Goal: Task Accomplishment & Management: Complete application form

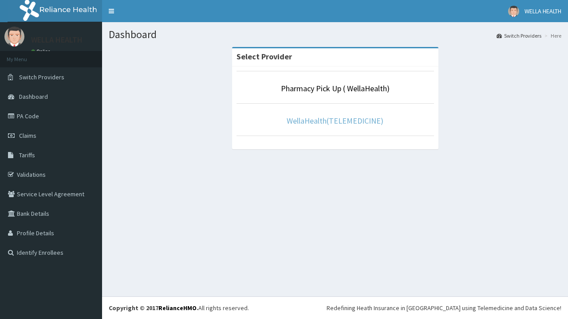
click at [334, 121] on link "WellaHealth(TELEMEDICINE)" at bounding box center [334, 121] width 97 height 10
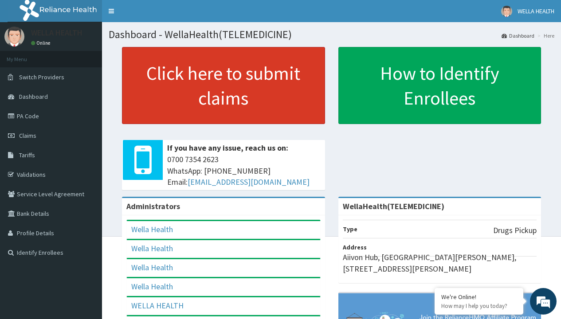
click at [223, 86] on link "Click here to submit claims" at bounding box center [223, 85] width 203 height 77
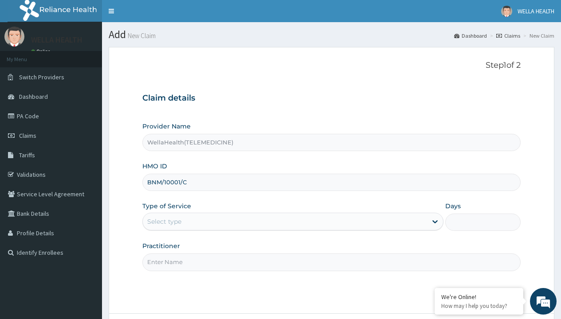
type input "BNM/10001/C"
type input "WellaHealth"
click at [164, 222] on div "Select type" at bounding box center [164, 221] width 34 height 9
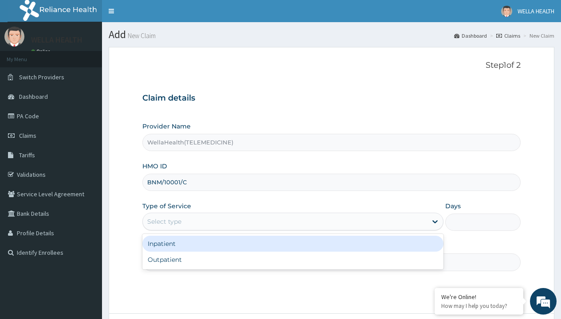
click at [293, 260] on div "Outpatient" at bounding box center [292, 260] width 301 height 16
type input "1"
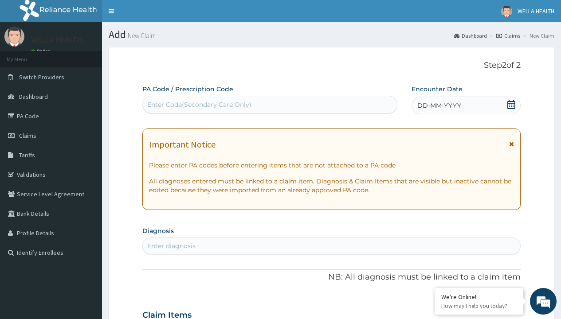
scroll to position [74, 0]
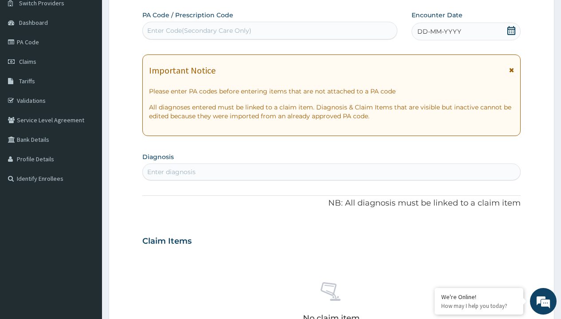
click at [438, 31] on span "DD-MM-YYYY" at bounding box center [439, 31] width 44 height 9
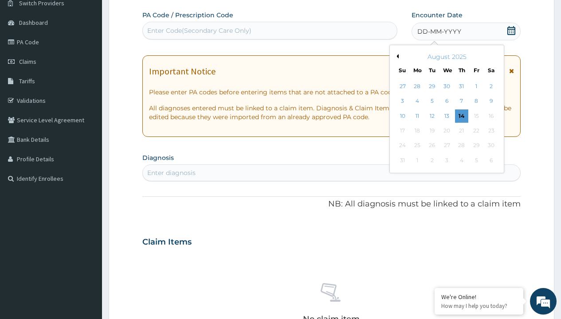
click at [396, 56] on button "Previous Month" at bounding box center [396, 56] width 4 height 4
click at [491, 101] on div "12" at bounding box center [490, 101] width 13 height 13
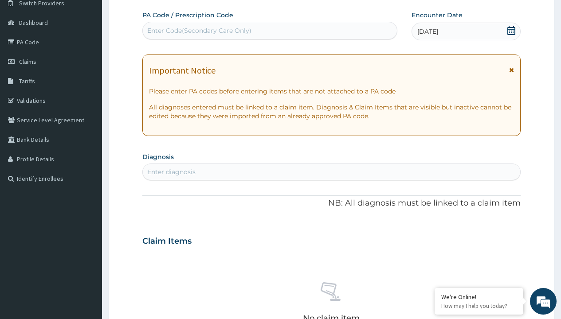
click at [199, 31] on div "Enter Code(Secondary Care Only)" at bounding box center [199, 30] width 104 height 9
type input "PR/36D23EDD"
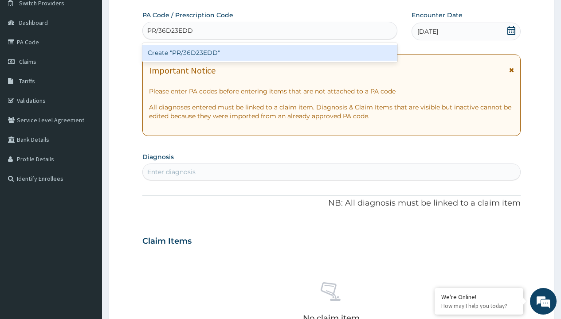
click at [270, 53] on div "Create "PR/36D23EDD"" at bounding box center [269, 53] width 254 height 16
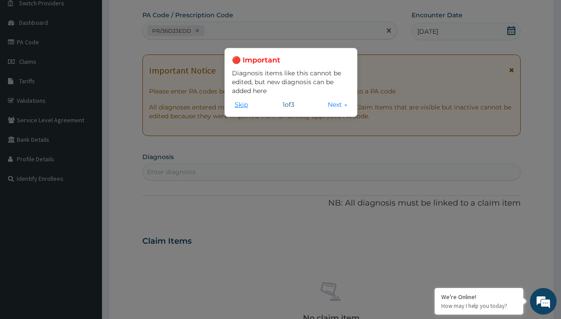
click at [241, 104] on button "Skip" at bounding box center [241, 105] width 19 height 10
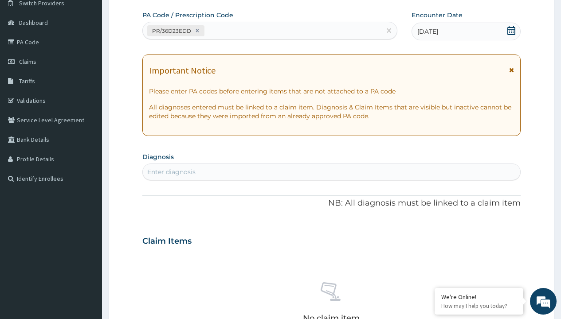
click at [171, 172] on div "Enter diagnosis" at bounding box center [171, 172] width 48 height 9
type input "prescription collected"
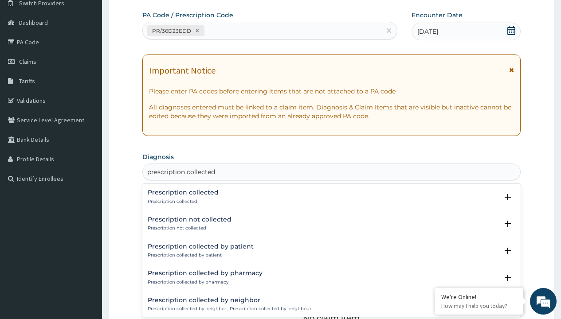
click at [182, 201] on p "Prescription collected" at bounding box center [183, 202] width 71 height 6
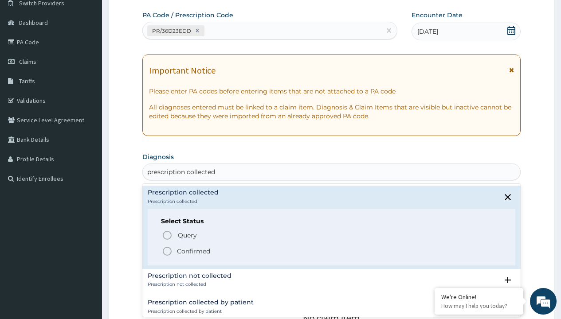
click at [193, 251] on p "Confirmed" at bounding box center [193, 251] width 33 height 9
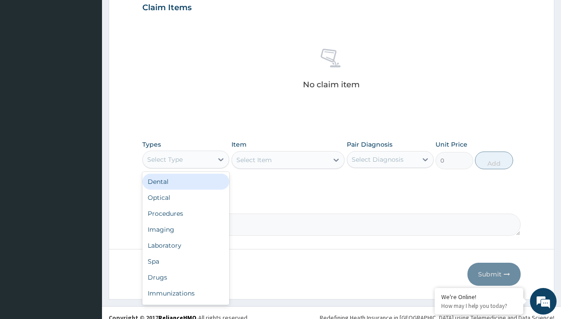
type input "procedures"
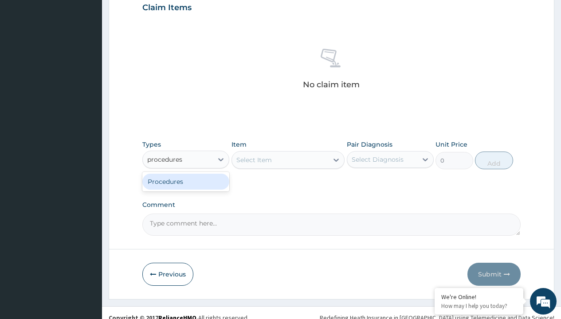
scroll to position [0, 0]
click at [186, 181] on div "Procedures" at bounding box center [185, 182] width 87 height 16
click at [254, 160] on div "Select Item" at bounding box center [253, 160] width 35 height 9
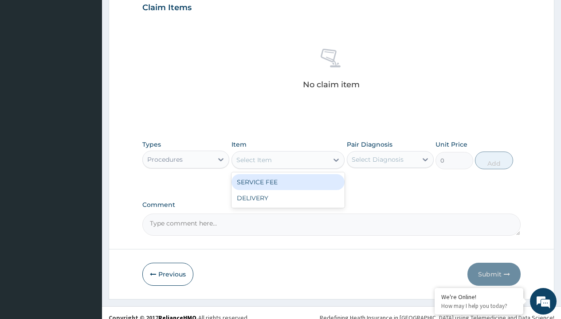
type input "service fee"
click at [288, 182] on div "SERVICE FEE" at bounding box center [288, 182] width 114 height 16
type input "100"
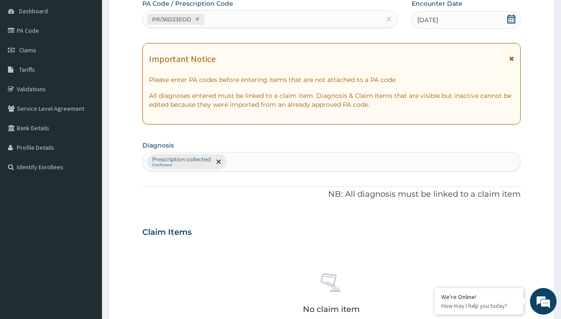
type input "prescription collected"
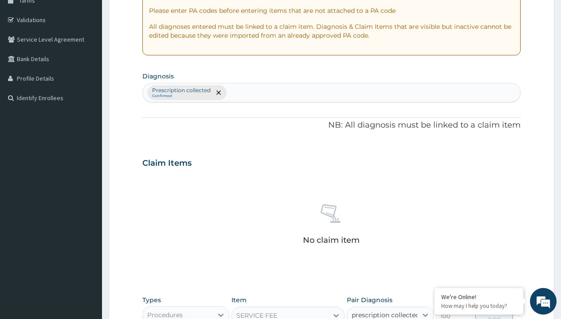
checkbox input "true"
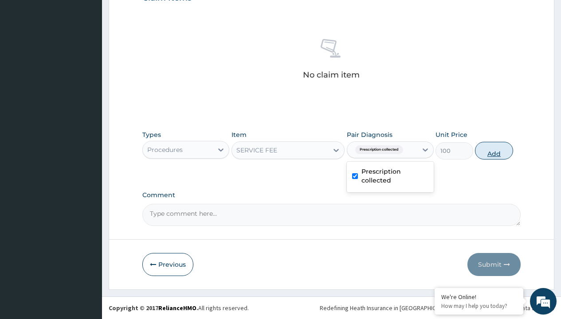
click at [494, 150] on button "Add" at bounding box center [494, 151] width 38 height 18
type input "0"
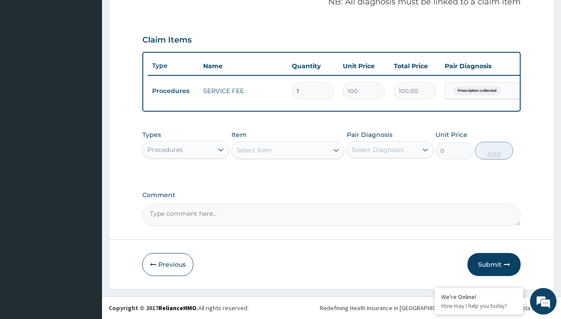
scroll to position [285, 0]
click at [165, 149] on div "Procedures" at bounding box center [164, 149] width 35 height 9
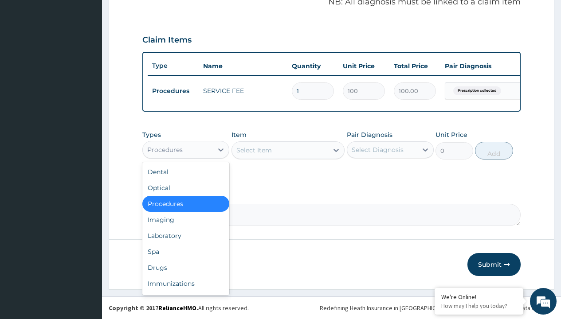
type input "drugs"
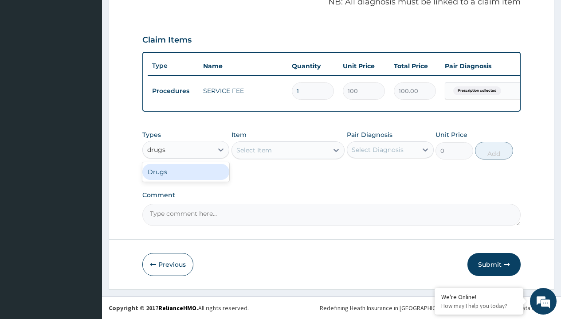
scroll to position [0, 0]
click at [186, 172] on div "Drugs" at bounding box center [185, 172] width 87 height 16
click at [254, 150] on div "Select Item" at bounding box center [288, 150] width 114 height 18
type input "[MEDICAL_DATA] + [MEDICAL_DATA] 20/120 lumartem x24"
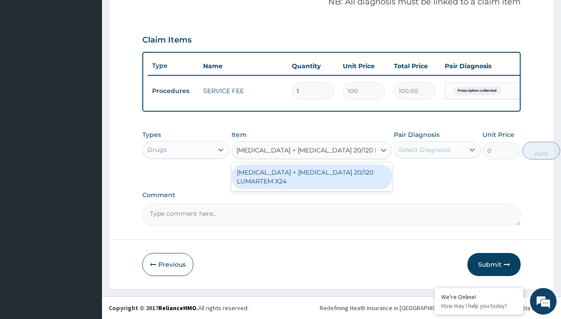
click at [311, 176] on div "[MEDICAL_DATA] + [MEDICAL_DATA] 20/120 LUMARTEM X24" at bounding box center [311, 176] width 160 height 25
type input "121.9000015258789"
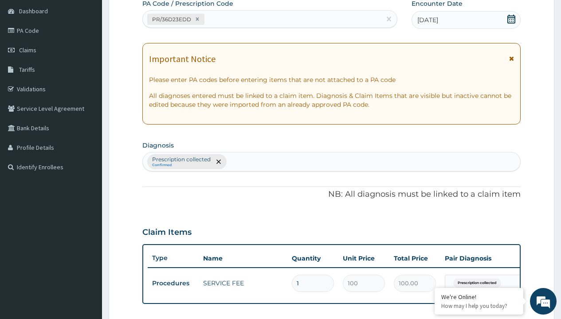
type input "prescription collected"
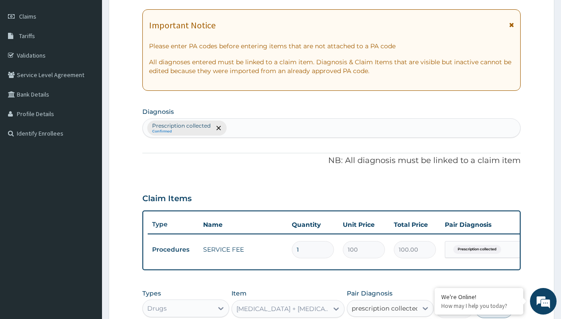
checkbox input "true"
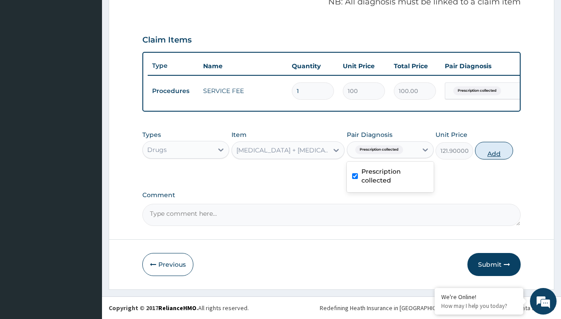
click at [494, 150] on button "Add" at bounding box center [494, 151] width 38 height 18
type input "0"
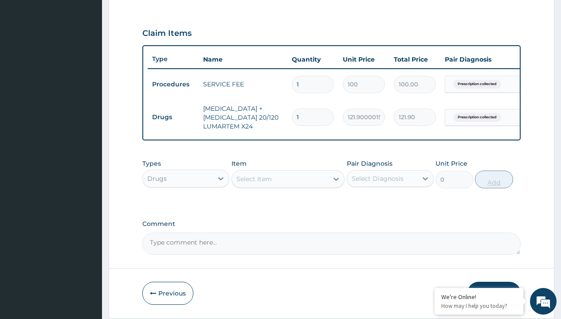
type input "12"
type input "1462.80"
type input "12"
click at [173, 117] on td "Drugs" at bounding box center [173, 117] width 51 height 16
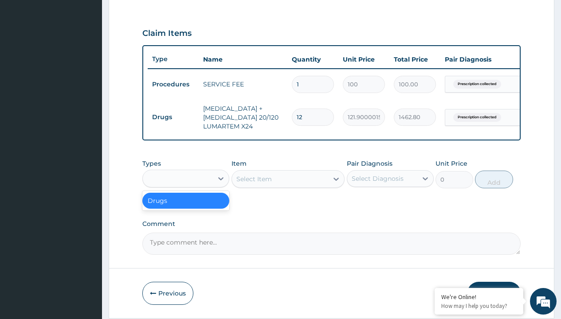
type input "drugs"
click at [186, 207] on div "Drugs" at bounding box center [185, 201] width 87 height 16
click at [254, 184] on div "Select Item" at bounding box center [253, 179] width 35 height 9
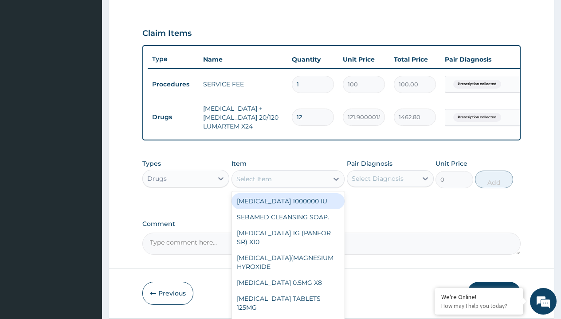
type input "fleming 228 suspension (amoxicillin/clavulanic acid)/bott"
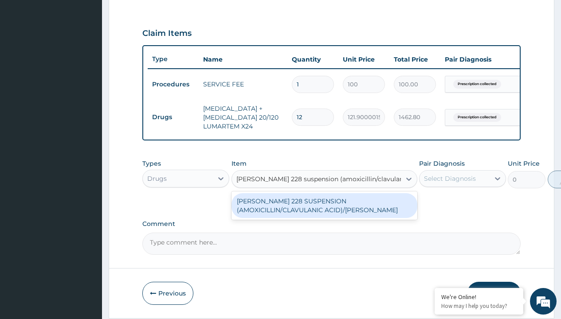
click at [324, 212] on div "[PERSON_NAME] 228 SUSPENSION (AMOXICILLIN/CLAVULANIC ACID)/[PERSON_NAME]" at bounding box center [324, 205] width 186 height 25
type input "6700"
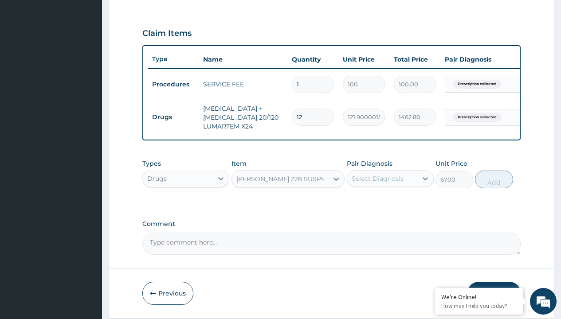
scroll to position [86, 0]
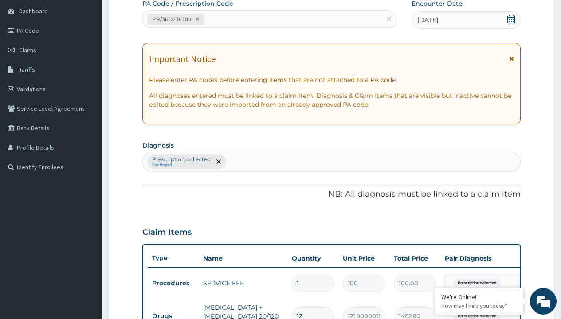
click at [181, 160] on p "Prescription collected" at bounding box center [181, 159] width 59 height 7
type input "prescription collected"
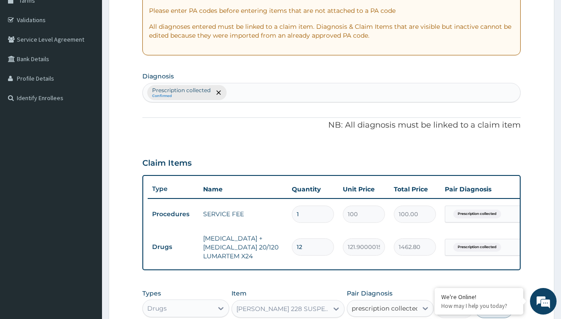
checkbox input "true"
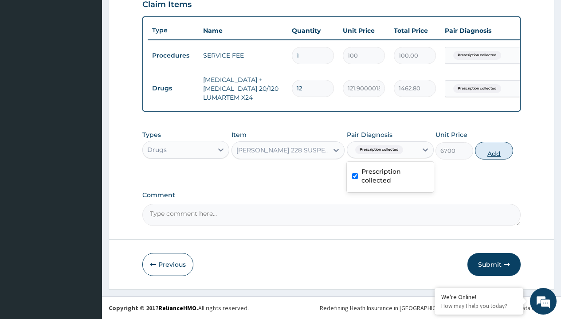
click at [494, 150] on button "Add" at bounding box center [494, 151] width 38 height 18
type input "0"
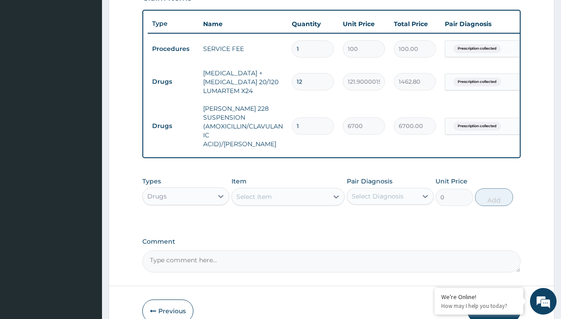
click at [173, 82] on td "Drugs" at bounding box center [173, 82] width 51 height 16
type input "drugs"
click at [186, 216] on div "Drugs" at bounding box center [185, 219] width 87 height 16
click at [254, 194] on div "Select Item" at bounding box center [253, 196] width 35 height 9
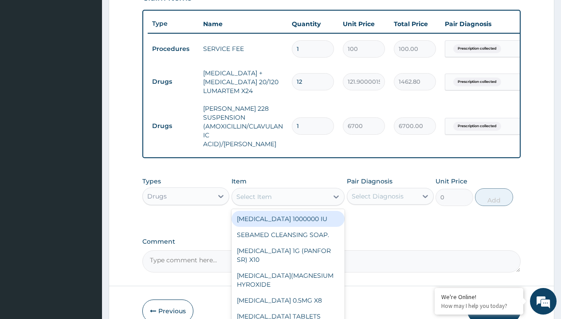
type input "paracetamol syrup emzor/bott"
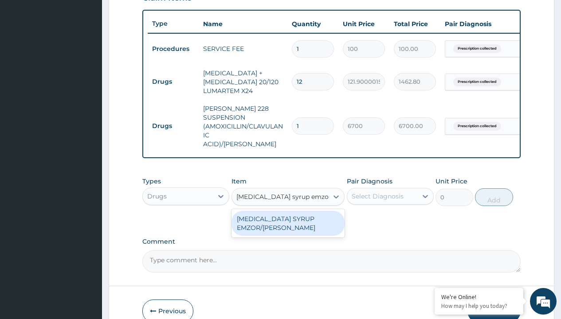
click at [288, 221] on div "PARACETAMOL SYRUP EMZOR/BOTT" at bounding box center [288, 223] width 114 height 25
type input "1214.099975585938"
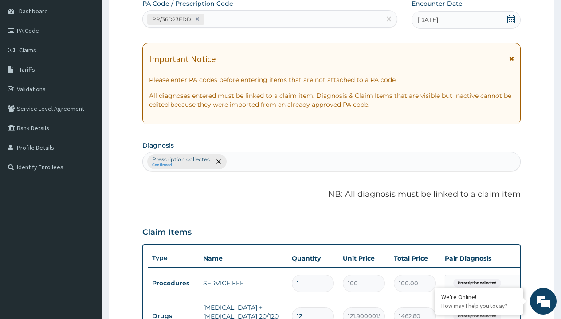
type input "prescription collected"
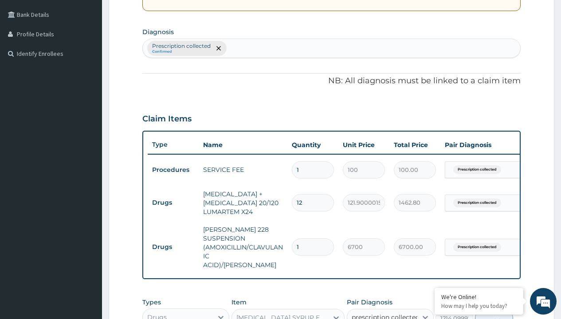
checkbox input "true"
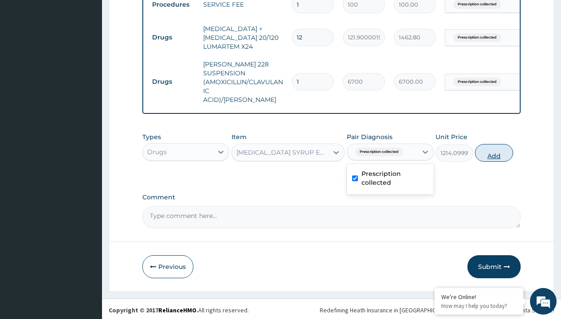
click at [494, 150] on button "Add" at bounding box center [494, 153] width 38 height 18
type input "0"
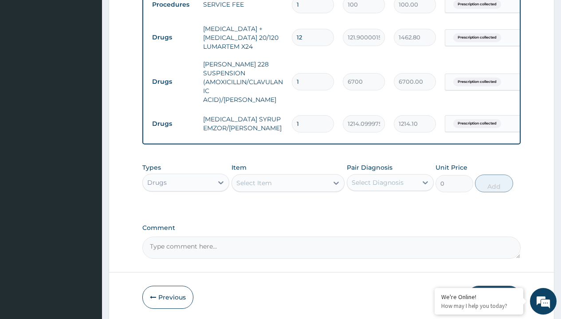
click at [173, 37] on td "Drugs" at bounding box center [173, 37] width 51 height 16
type input "drugs"
click at [186, 202] on div "Drugs" at bounding box center [185, 205] width 87 height 16
click at [254, 180] on div "Select Item" at bounding box center [253, 183] width 35 height 9
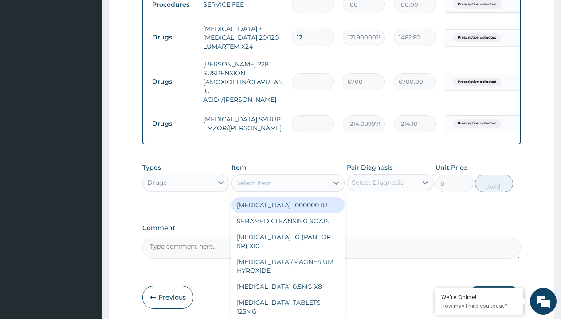
type input "cetirizine syrup"
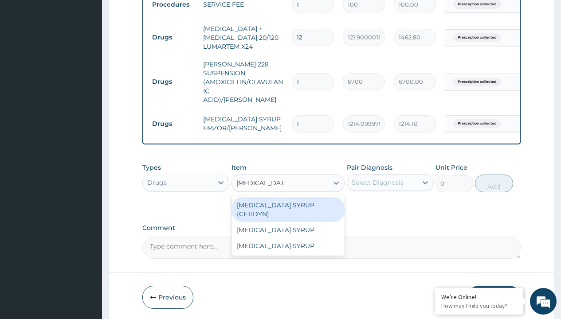
click at [288, 203] on div "CETIRIZINE SYRUP (CETIDYN)" at bounding box center [288, 209] width 114 height 25
type input "2200"
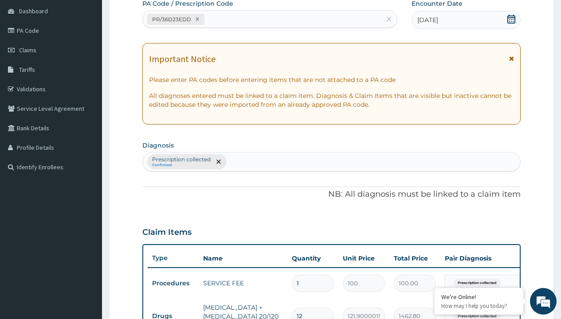
type input "prescription collected"
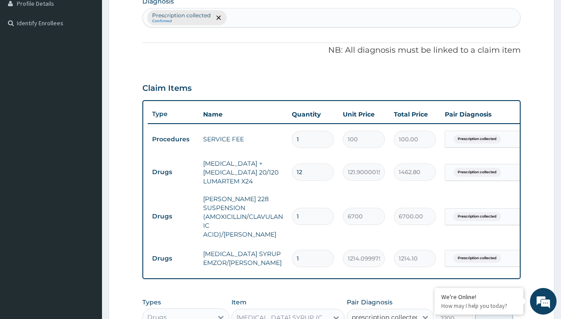
scroll to position [395, 0]
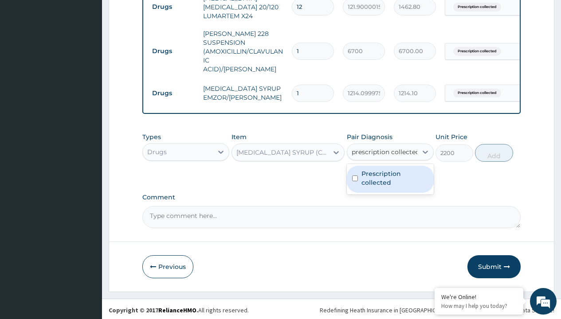
click at [390, 177] on label "Prescription collected" at bounding box center [394, 178] width 67 height 18
checkbox input "true"
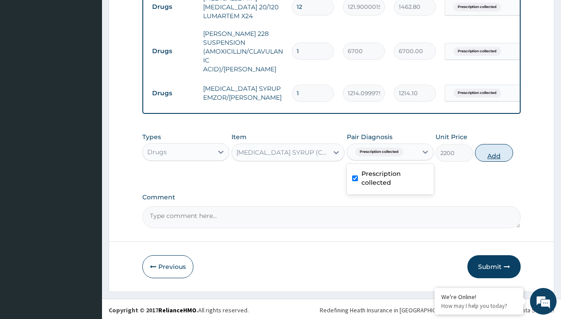
click at [494, 150] on button "Add" at bounding box center [494, 153] width 38 height 18
type input "0"
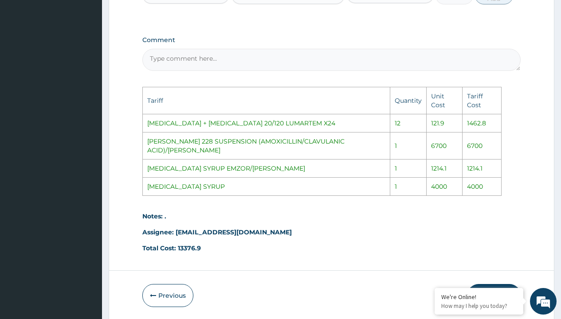
scroll to position [562, 0]
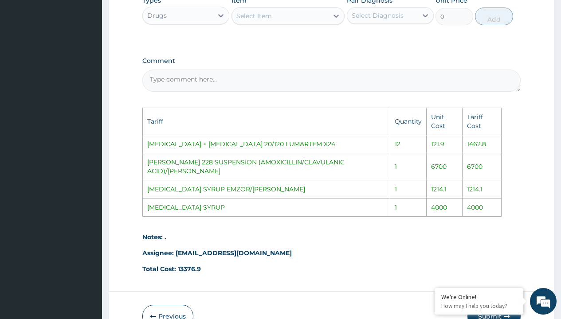
click at [292, 16] on div "Select Item" at bounding box center [280, 16] width 97 height 14
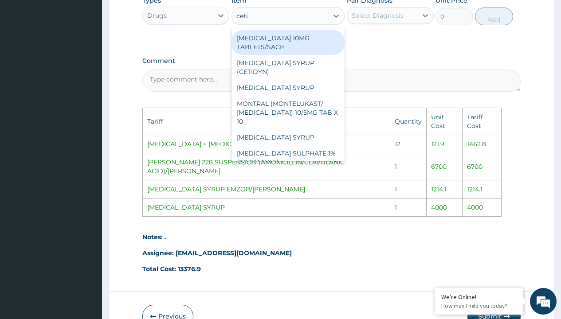
type input "cetir"
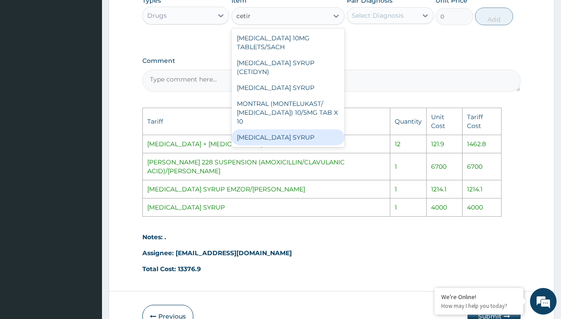
click at [290, 129] on div "CETIRIZINE SYRUP" at bounding box center [288, 137] width 114 height 16
type input "4000"
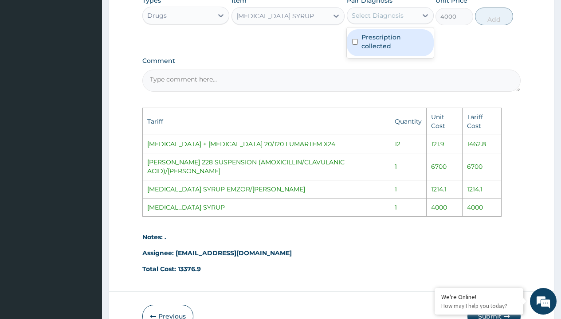
click at [388, 13] on div "Select Diagnosis" at bounding box center [378, 15] width 52 height 9
click at [399, 43] on label "Prescription collected" at bounding box center [394, 42] width 67 height 18
checkbox input "true"
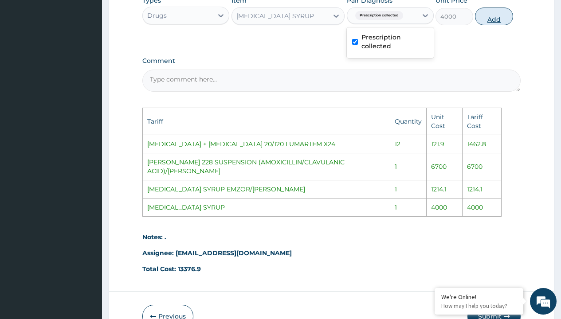
click at [495, 16] on button "Add" at bounding box center [494, 17] width 38 height 18
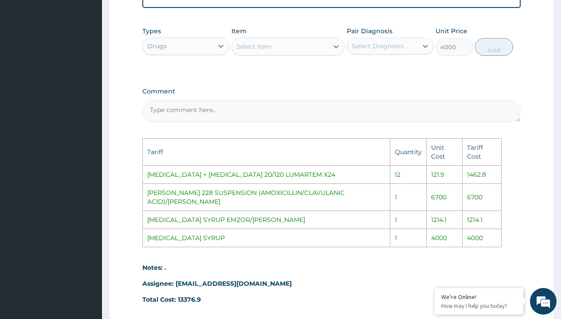
type input "0"
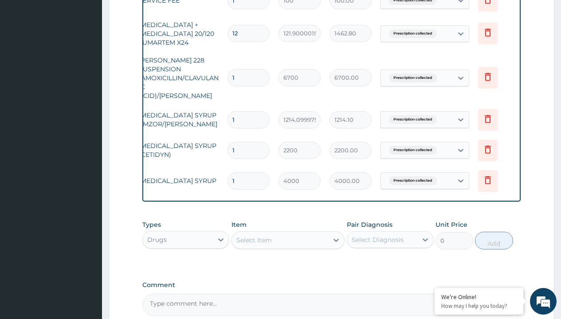
scroll to position [0, 67]
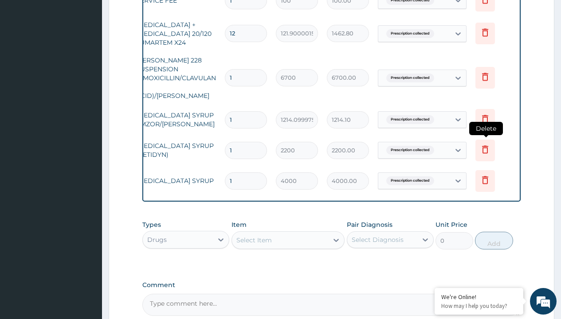
click at [480, 144] on icon at bounding box center [485, 149] width 11 height 11
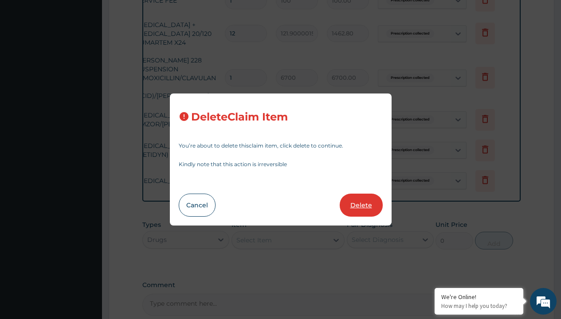
click at [358, 207] on button "Delete" at bounding box center [361, 205] width 43 height 23
type input "4000"
type input "4000.00"
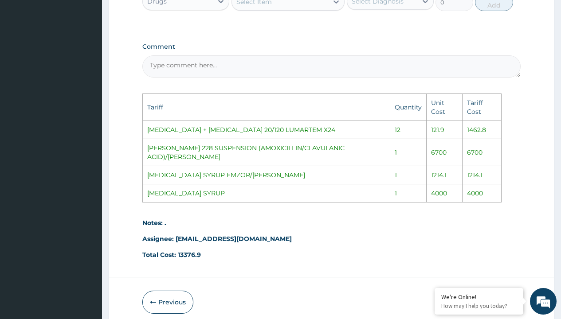
scroll to position [594, 0]
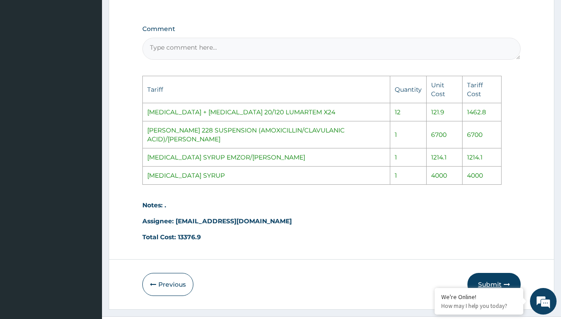
click at [483, 273] on button "Submit" at bounding box center [493, 284] width 53 height 23
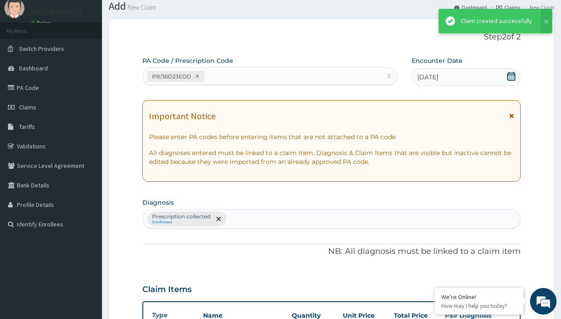
scroll to position [426, 0]
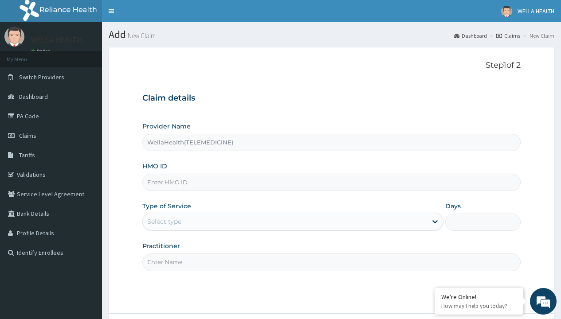
type input "WellaHealth(TELEMEDICINE)"
type input "EEX/10003/A"
type input "WellaHealth"
click at [164, 222] on div "Select type" at bounding box center [164, 221] width 34 height 9
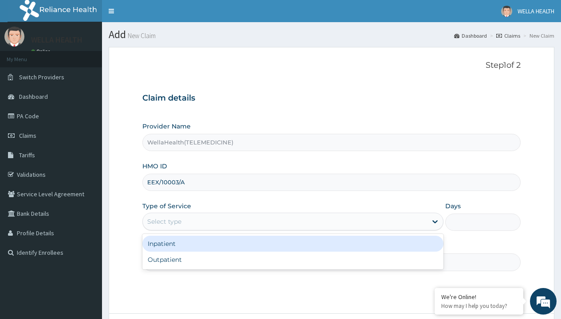
click at [293, 260] on div "Outpatient" at bounding box center [292, 260] width 301 height 16
type input "1"
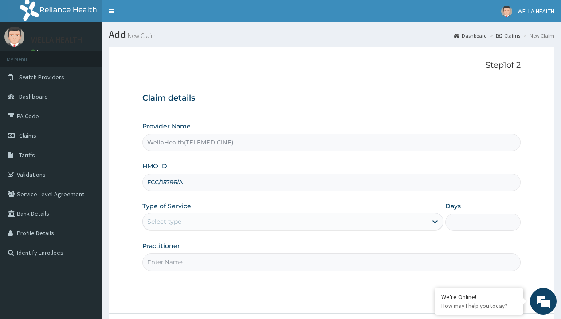
type input "FCC/15796/A"
type input "WellaHealth"
click at [164, 222] on div "Select type" at bounding box center [164, 221] width 34 height 9
type input "HIA/11397/C"
type input "WellaHealth"
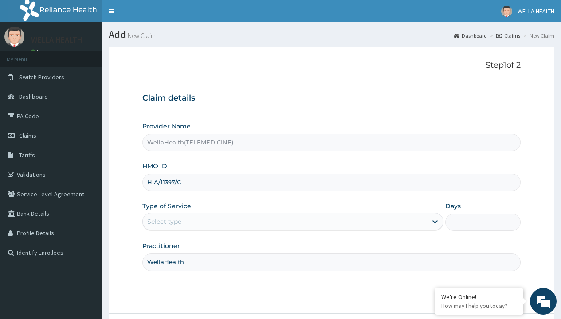
click at [164, 222] on div "Select type" at bounding box center [164, 221] width 34 height 9
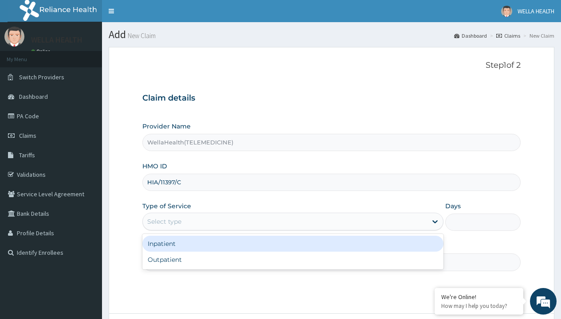
click at [293, 260] on div "Outpatient" at bounding box center [292, 260] width 301 height 16
type input "1"
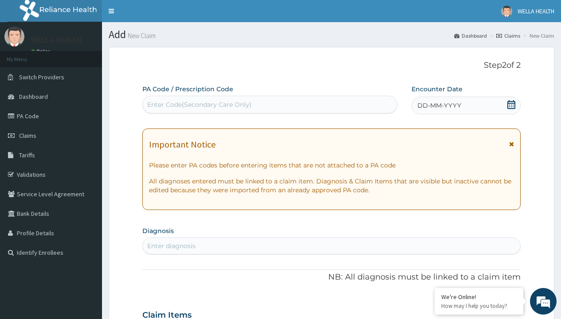
scroll to position [74, 0]
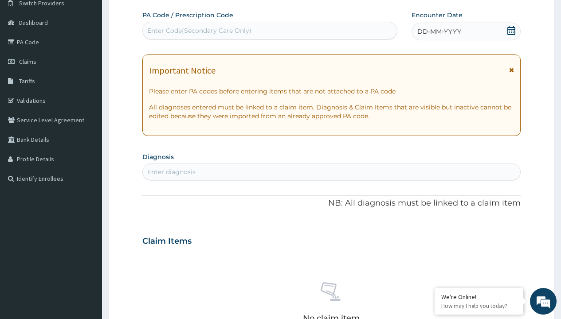
click at [438, 31] on span "DD-MM-YYYY" at bounding box center [439, 31] width 44 height 9
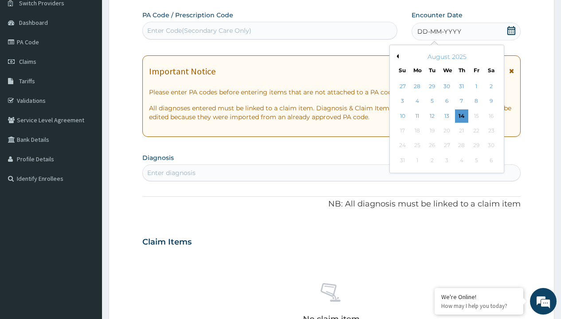
scroll to position [0, 0]
click at [396, 56] on button "Previous Month" at bounding box center [396, 56] width 4 height 4
click at [491, 101] on div "12" at bounding box center [490, 101] width 13 height 13
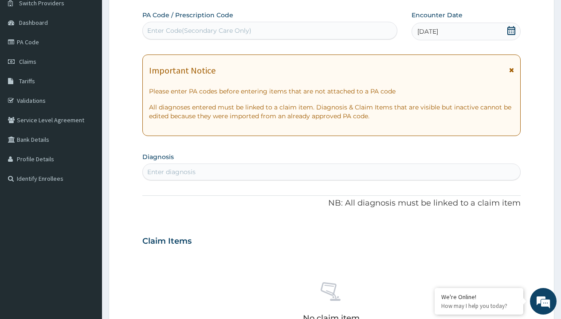
click at [199, 31] on div "Enter Code(Secondary Care Only)" at bounding box center [199, 30] width 104 height 9
type input "PR/24DE0718"
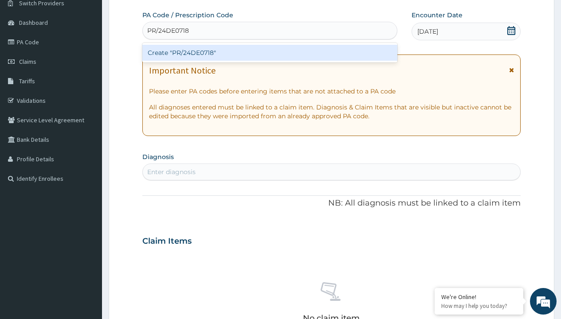
click at [270, 53] on div "Create "PR/24DE0718"" at bounding box center [269, 53] width 254 height 16
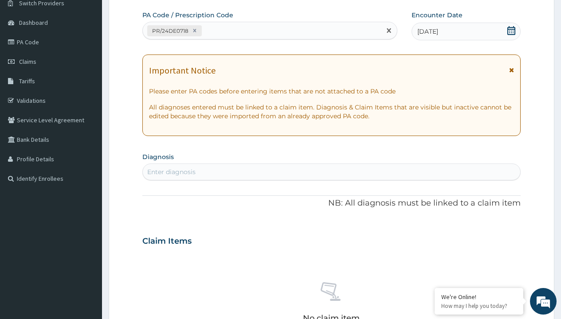
click at [171, 172] on div "Enter diagnosis" at bounding box center [171, 172] width 48 height 9
type input "prescription collected"
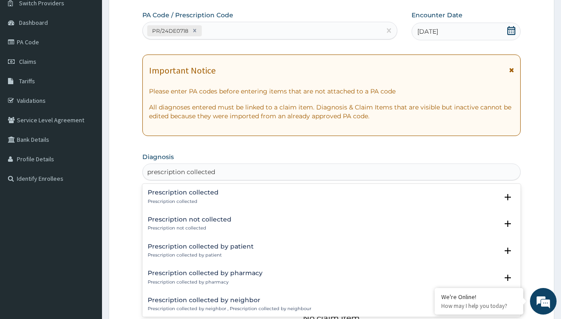
click at [182, 201] on p "Prescription collected" at bounding box center [183, 202] width 71 height 6
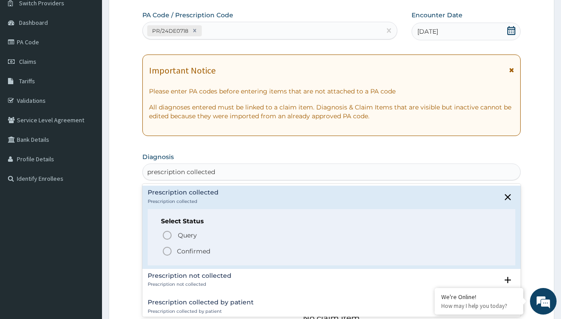
click at [193, 251] on p "Confirmed" at bounding box center [193, 251] width 33 height 9
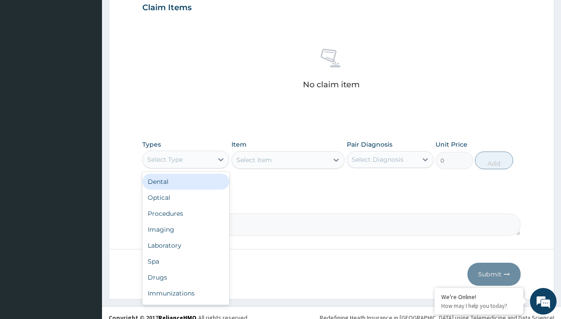
type input "procedures"
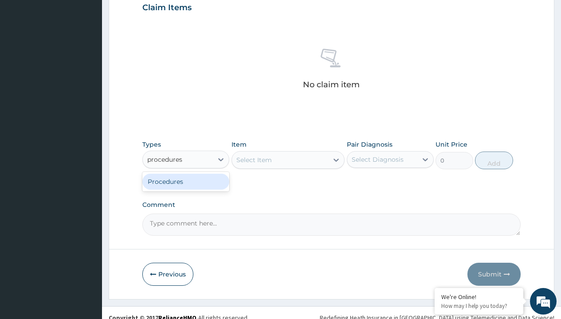
scroll to position [0, 0]
click at [186, 181] on div "Procedures" at bounding box center [185, 182] width 87 height 16
click at [254, 160] on div "Select Item" at bounding box center [253, 160] width 35 height 9
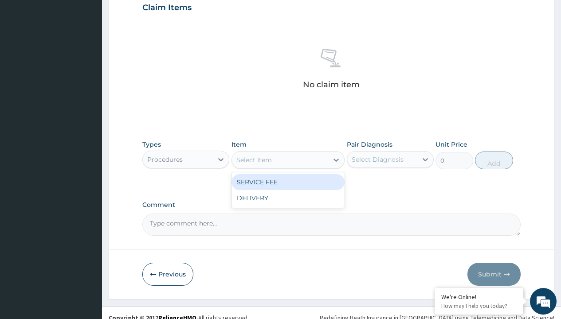
type input "service fee"
click at [288, 182] on div "SERVICE FEE" at bounding box center [288, 182] width 114 height 16
type input "100"
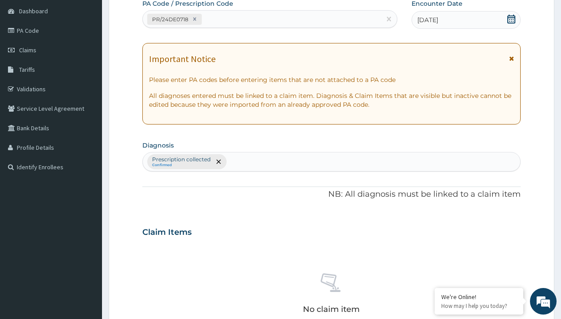
type input "prescription collected"
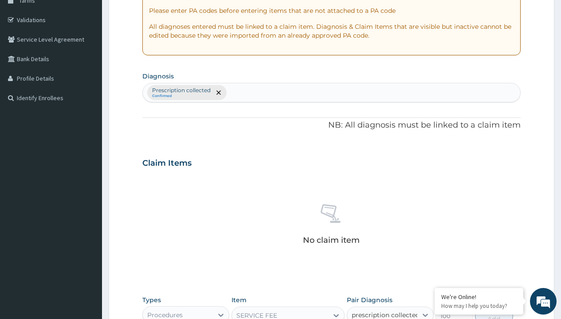
checkbox input "true"
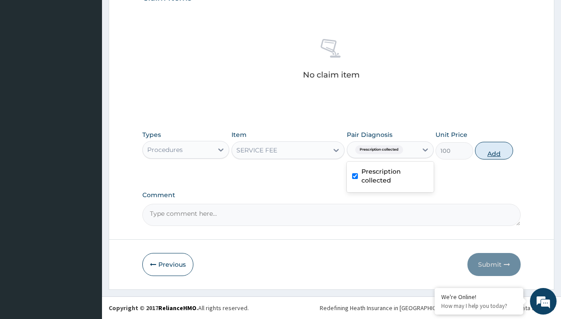
click at [494, 150] on button "Add" at bounding box center [494, 151] width 38 height 18
type input "0"
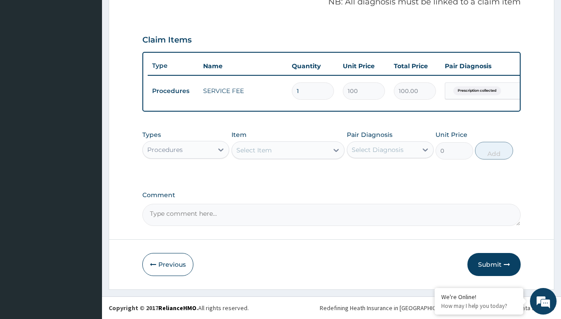
click at [165, 149] on div "Procedures" at bounding box center [164, 149] width 35 height 9
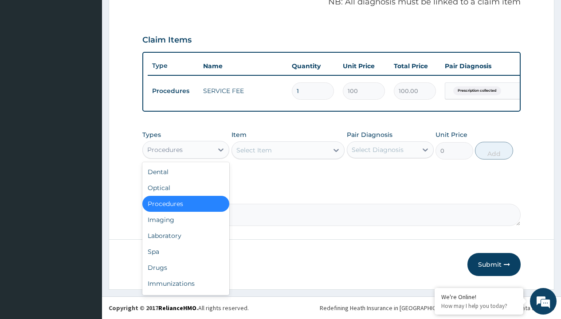
type input "drugs"
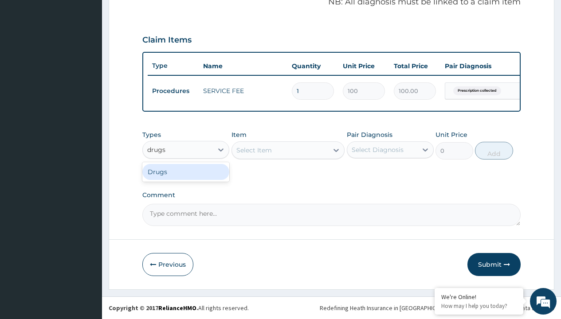
scroll to position [0, 0]
click at [186, 172] on div "Drugs" at bounding box center [185, 172] width 87 height 16
click at [254, 150] on div "Select Item" at bounding box center [253, 150] width 35 height 9
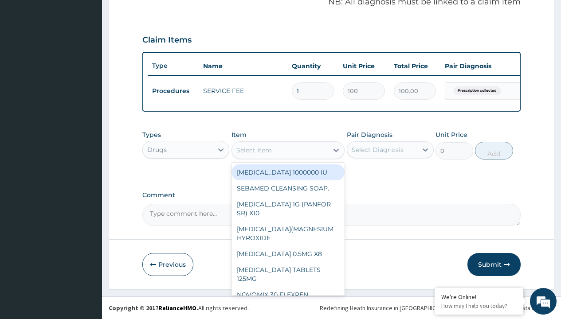
type input "amoxicillin suspension branded"
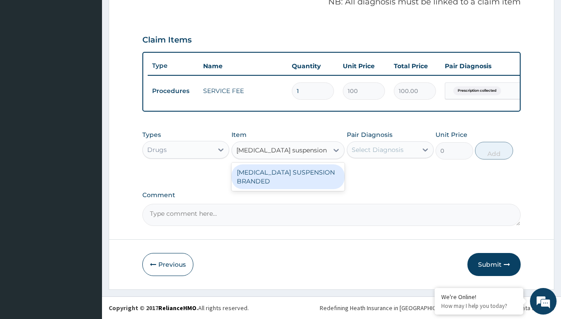
click at [288, 176] on div "[MEDICAL_DATA] SUSPENSION BRANDED" at bounding box center [288, 176] width 114 height 25
type input "5890"
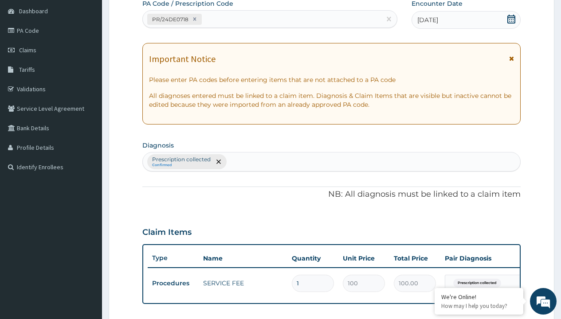
scroll to position [119, 0]
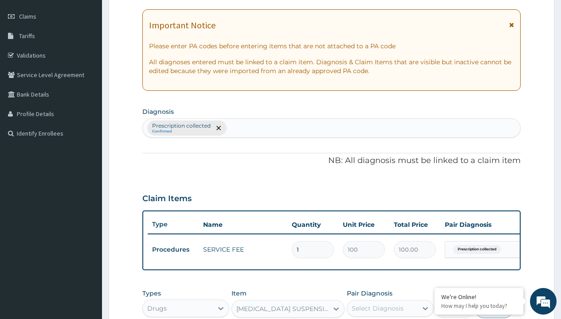
type input "prescription collected"
checkbox input "true"
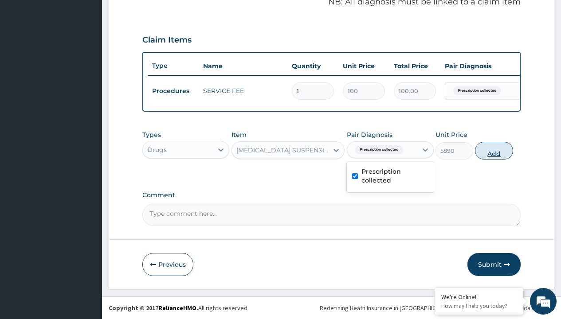
click at [494, 150] on button "Add" at bounding box center [494, 151] width 38 height 18
type input "0"
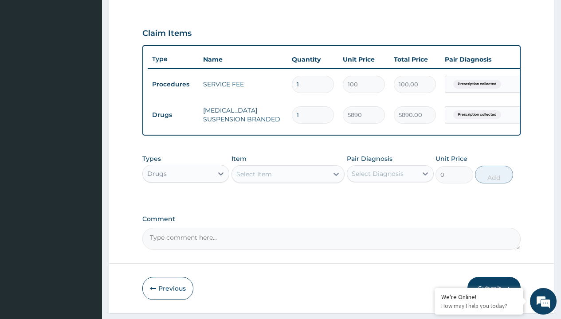
click at [173, 115] on td "Drugs" at bounding box center [173, 115] width 51 height 16
type input "drugs"
click at [186, 202] on div "Drugs" at bounding box center [185, 196] width 87 height 16
click at [254, 179] on div "Select Item" at bounding box center [253, 174] width 35 height 9
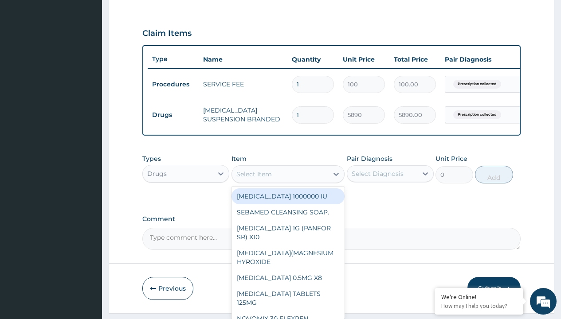
type input "[MEDICAL_DATA] + [MEDICAL_DATA] 20/120 lumartem x24"
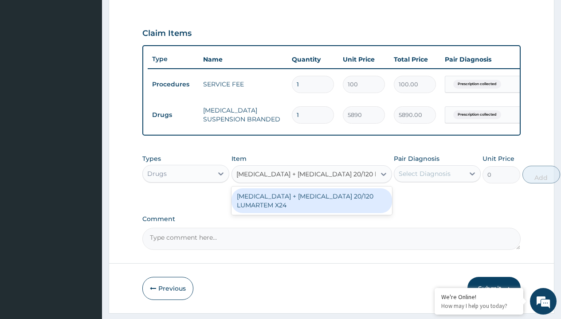
click at [311, 207] on div "[MEDICAL_DATA] + [MEDICAL_DATA] 20/120 LUMARTEM X24" at bounding box center [311, 200] width 160 height 25
type input "121.9000015258789"
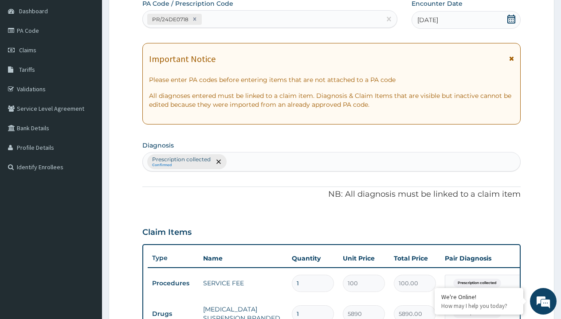
type input "prescription collected"
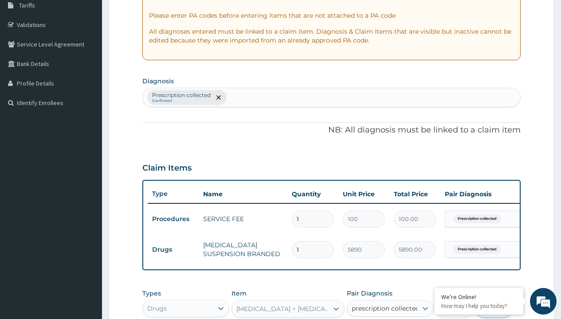
checkbox input "true"
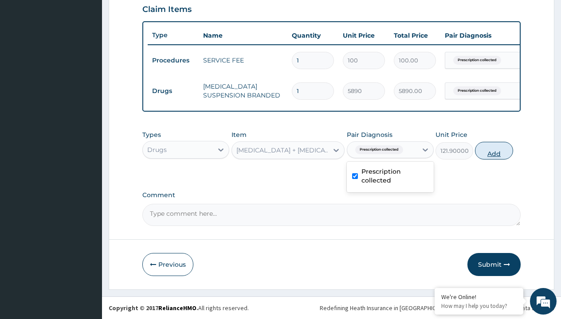
click at [494, 150] on button "Add" at bounding box center [494, 151] width 38 height 18
type input "0"
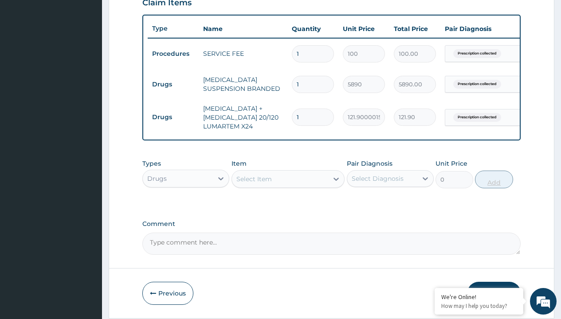
type input "24"
type input "2925.60"
type input "24"
click at [173, 84] on td "Drugs" at bounding box center [173, 84] width 51 height 16
type input "drugs"
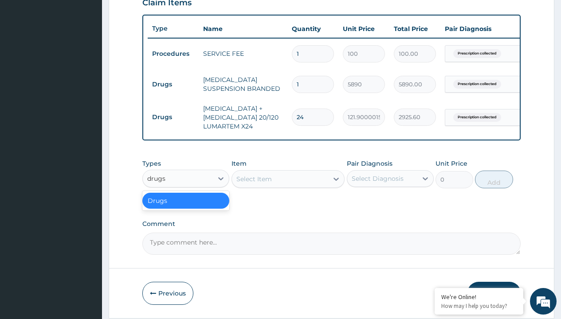
scroll to position [0, 0]
click at [186, 207] on div "Drugs" at bounding box center [185, 201] width 87 height 16
click at [254, 184] on div "Select Item" at bounding box center [253, 179] width 35 height 9
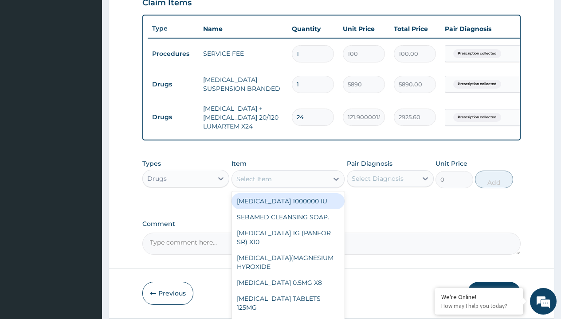
type input "paracetamol syrup avipol/bott"
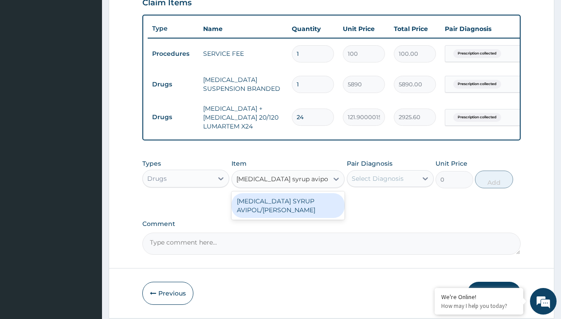
click at [288, 212] on div "[MEDICAL_DATA] SYRUP AVIPOL/[PERSON_NAME]" at bounding box center [288, 205] width 114 height 25
type input "1500"
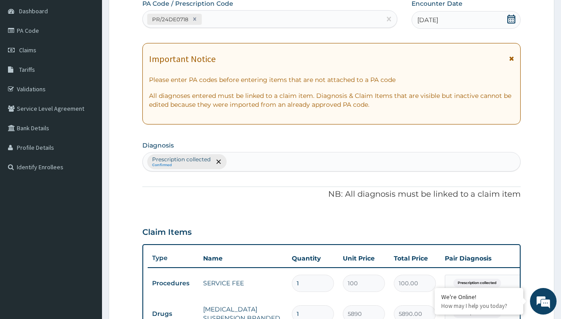
type input "prescription collected"
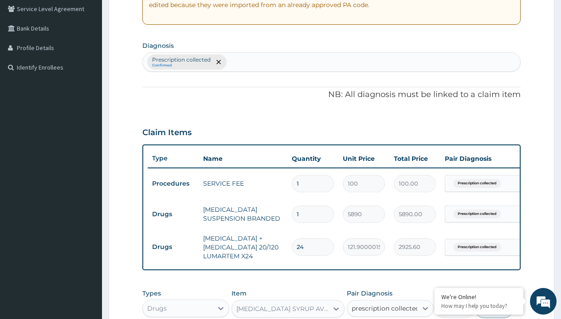
checkbox input "true"
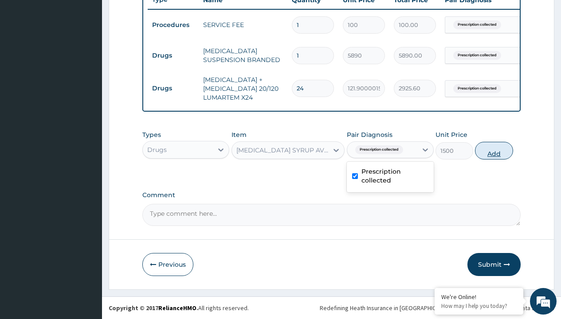
click at [494, 150] on button "Add" at bounding box center [494, 151] width 38 height 18
type input "0"
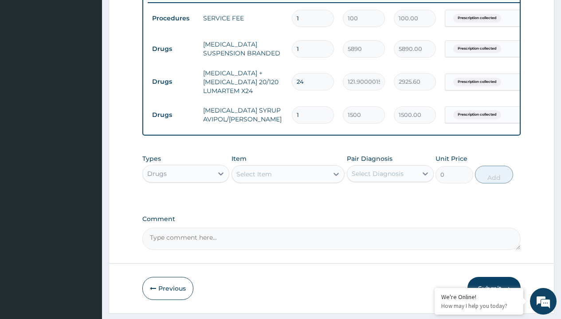
click at [173, 49] on td "Drugs" at bounding box center [173, 49] width 51 height 16
type input "drugs"
click at [186, 202] on div "Drugs" at bounding box center [185, 196] width 87 height 16
click at [254, 179] on div "Select Item" at bounding box center [253, 174] width 35 height 9
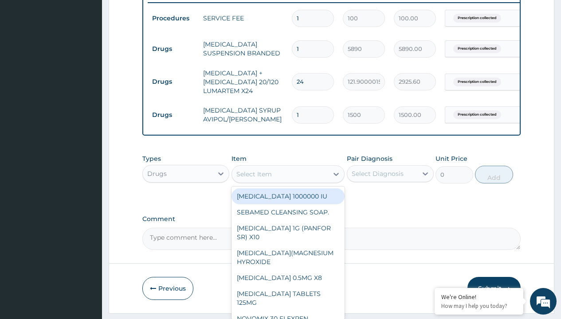
type input "ors/sachet"
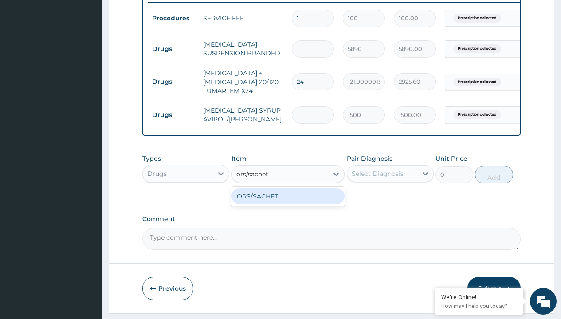
click at [288, 203] on div "ORS/SACHET" at bounding box center [288, 196] width 114 height 16
type input "600"
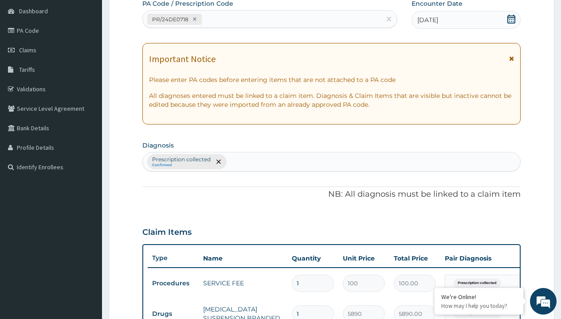
type input "prescription collected"
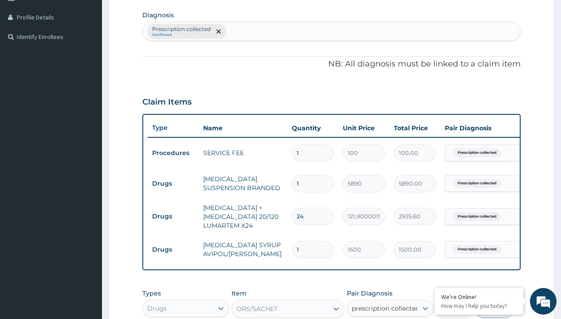
checkbox input "true"
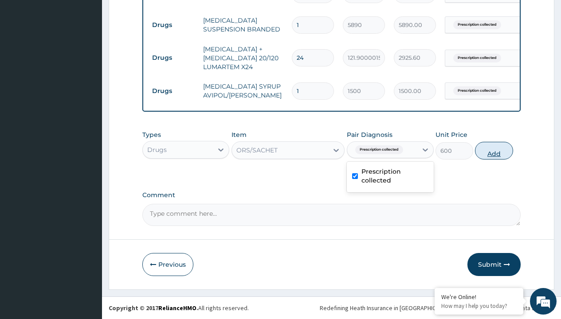
click at [494, 150] on button "Add" at bounding box center [494, 151] width 38 height 18
type input "0"
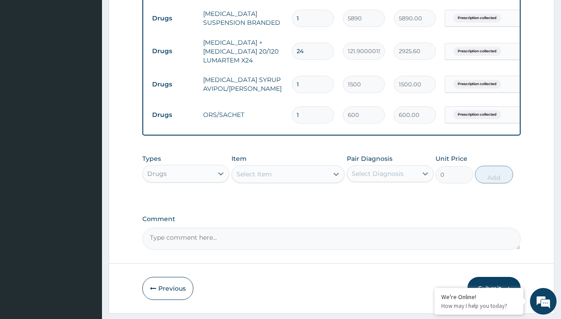
click at [173, 18] on td "Drugs" at bounding box center [173, 18] width 51 height 16
type input "drugs"
click at [186, 202] on div "Drugs" at bounding box center [185, 196] width 87 height 16
click at [254, 179] on div "Select Item" at bounding box center [253, 174] width 35 height 9
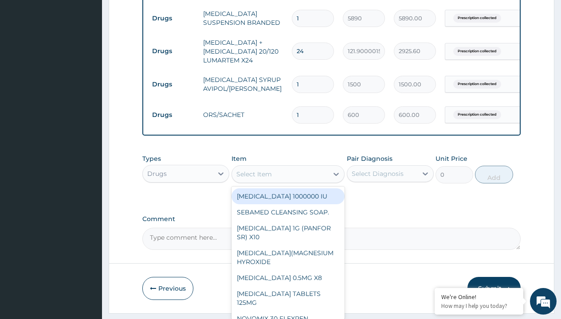
type input "zinc 20mg by 10"
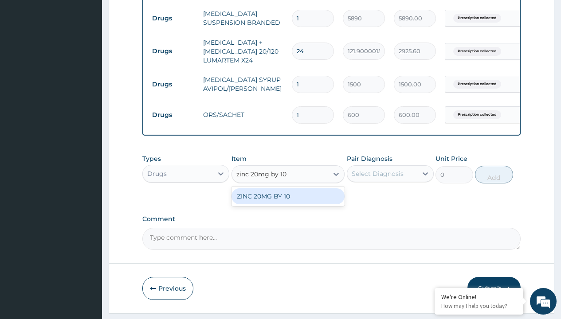
click at [288, 203] on div "ZINC 20MG BY 10" at bounding box center [288, 196] width 114 height 16
type input "15"
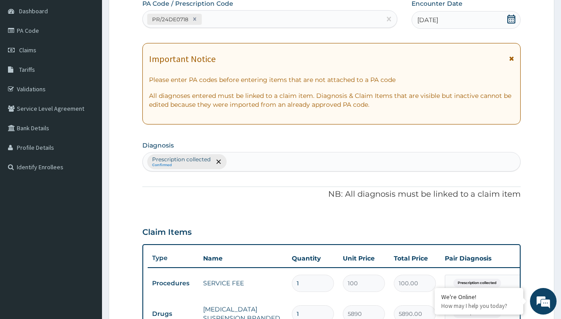
type input "prescription collected"
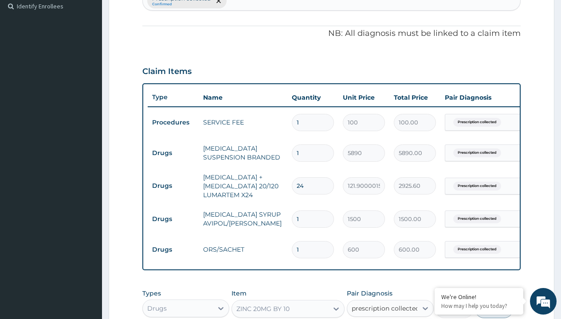
checkbox input "true"
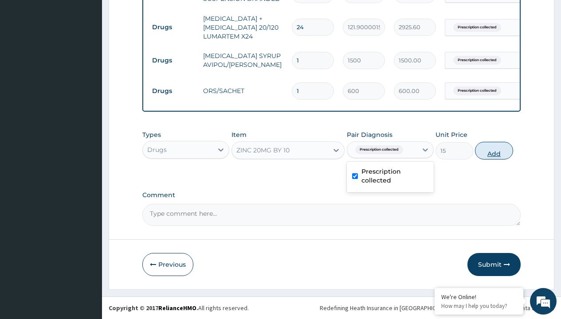
click at [494, 150] on button "Add" at bounding box center [494, 151] width 38 height 18
type input "0"
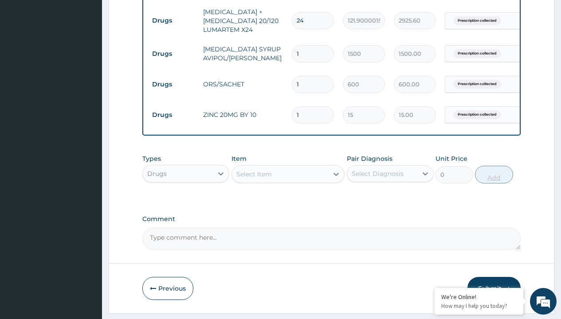
type input "10"
type input "150.00"
type input "10"
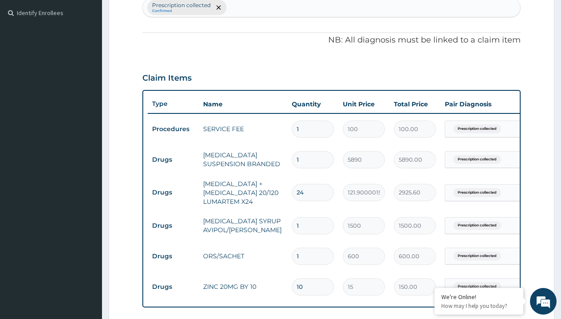
scroll to position [277, 0]
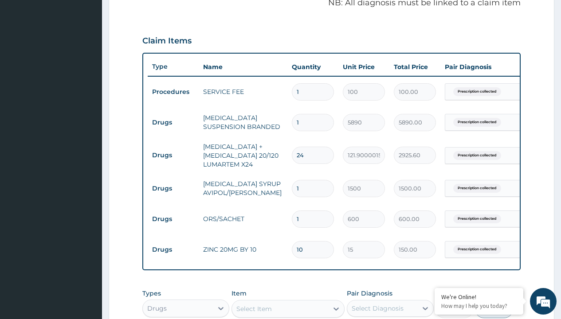
type input "drugs"
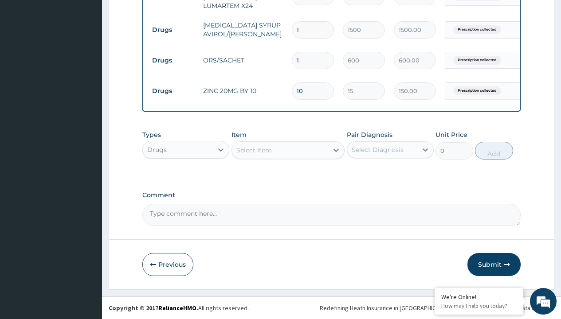
click at [254, 150] on div "Select Item" at bounding box center [253, 150] width 35 height 9
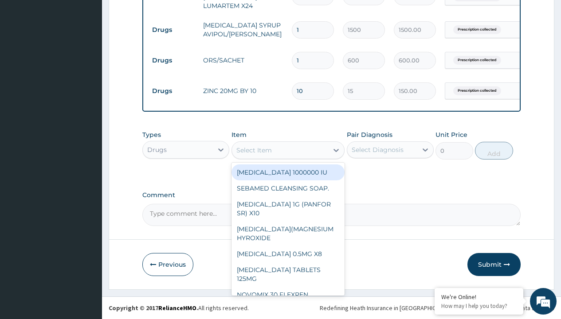
type input "cetirizine syrup"
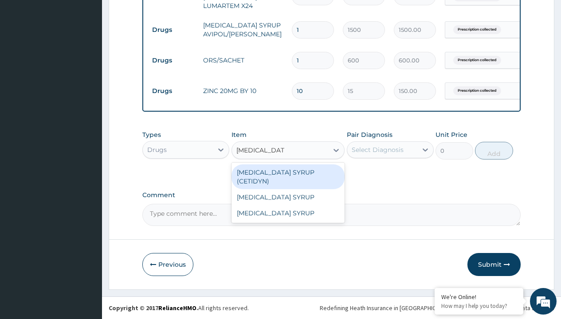
scroll to position [0, 0]
click at [288, 172] on div "CETIRIZINE SYRUP (CETIDYN)" at bounding box center [288, 176] width 114 height 25
type input "2200"
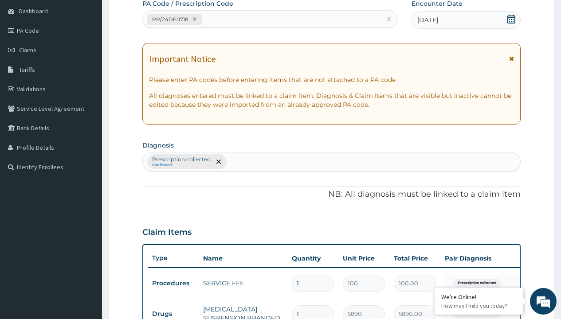
type input "prescription collected"
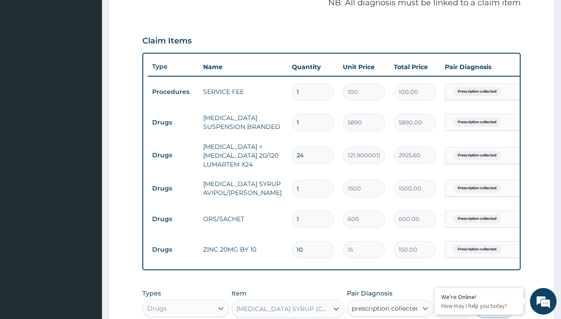
checkbox input "true"
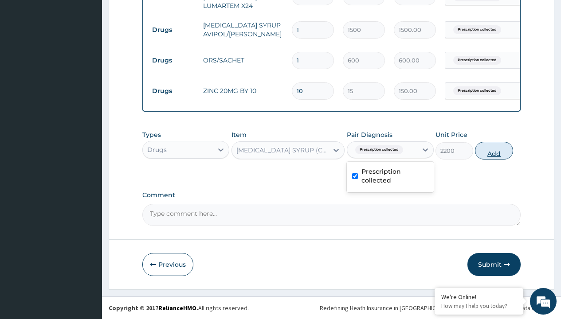
click at [494, 150] on button "Add" at bounding box center [494, 151] width 38 height 18
type input "0"
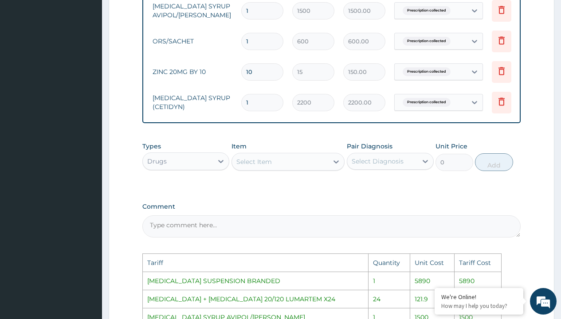
scroll to position [0, 67]
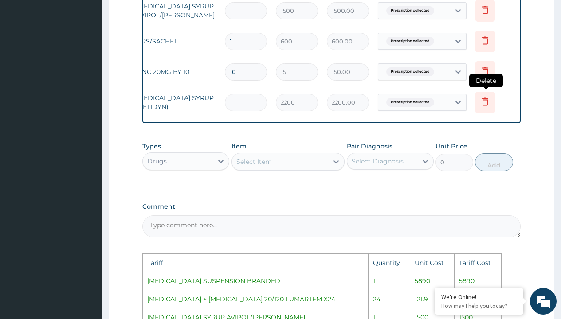
click at [483, 103] on icon at bounding box center [485, 102] width 6 height 8
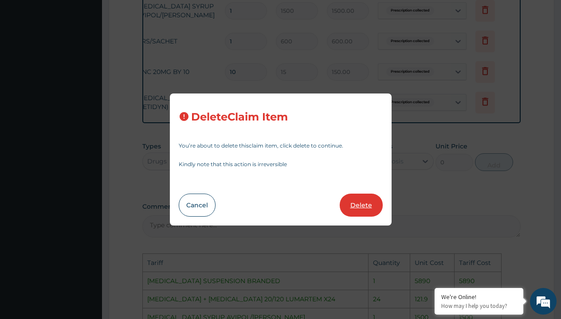
click at [349, 200] on button "Delete" at bounding box center [361, 205] width 43 height 23
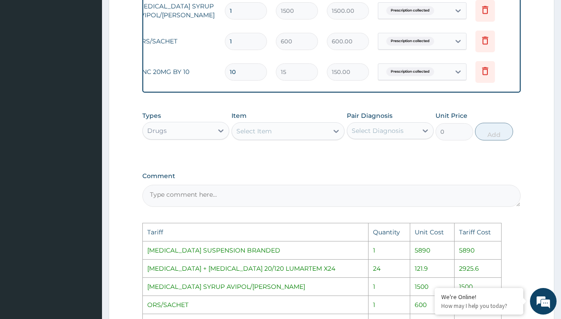
click at [278, 138] on div "Select Item" at bounding box center [280, 131] width 97 height 14
type input "ceti"
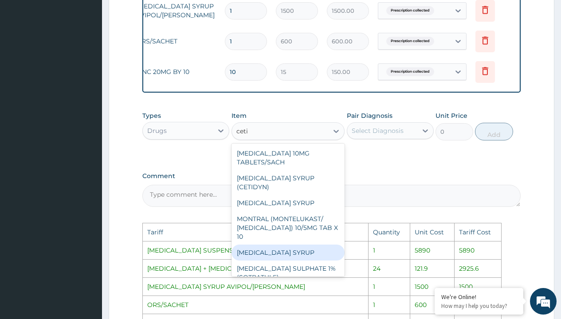
click at [278, 248] on div "CETIRIZINE SYRUP" at bounding box center [288, 253] width 114 height 16
type input "4000"
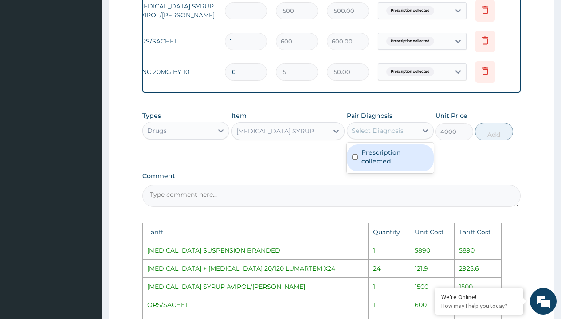
drag, startPoint x: 397, startPoint y: 134, endPoint x: 408, endPoint y: 154, distance: 23.2
click at [408, 139] on div "option Prescription collected, selected. option Prescription collected focused,…" at bounding box center [390, 130] width 87 height 17
click at [408, 154] on label "Prescription collected" at bounding box center [394, 157] width 67 height 18
checkbox input "true"
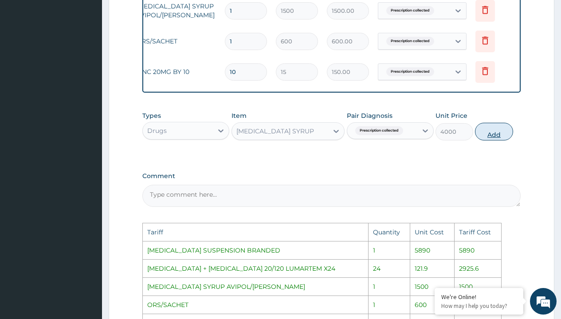
drag, startPoint x: 490, startPoint y: 142, endPoint x: 479, endPoint y: 173, distance: 33.0
click at [490, 141] on button "Add" at bounding box center [494, 132] width 38 height 18
type input "0"
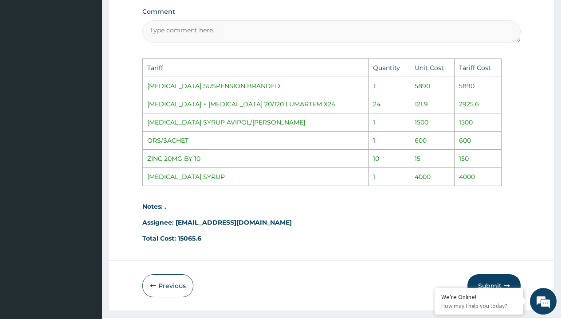
scroll to position [678, 0]
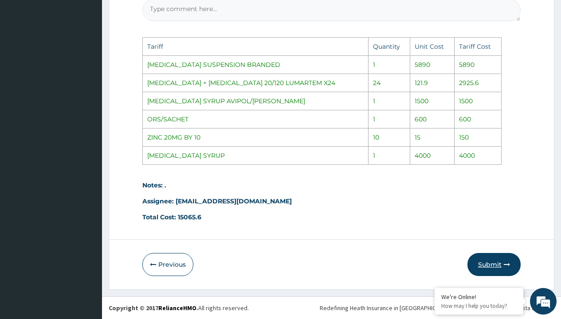
click at [501, 265] on button "Submit" at bounding box center [493, 264] width 53 height 23
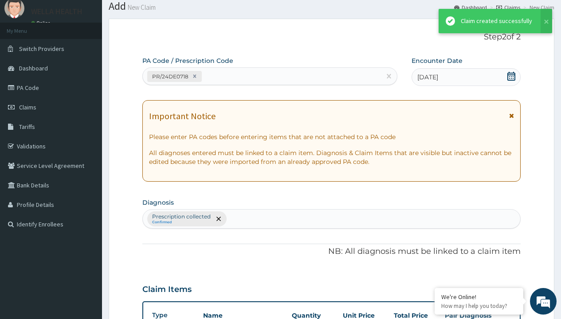
scroll to position [473, 0]
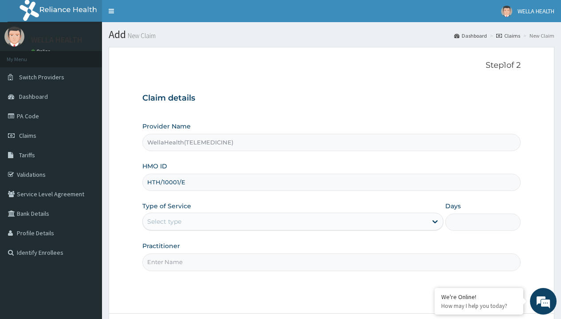
type input "HTH/10001/E"
type input "WellaHealth"
click at [164, 222] on div "Select type" at bounding box center [164, 221] width 34 height 9
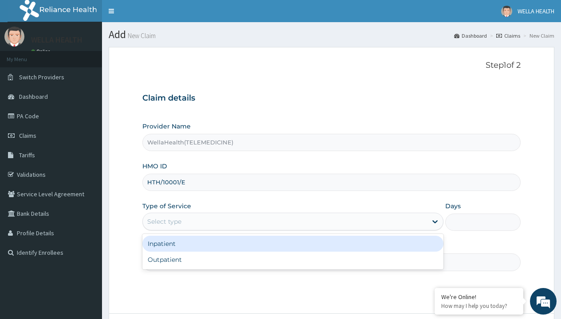
click at [293, 260] on div "Outpatient" at bounding box center [292, 260] width 301 height 16
type input "1"
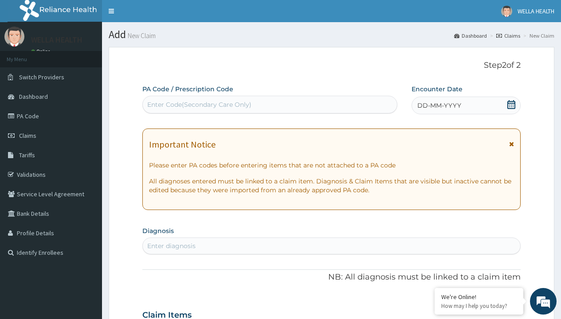
scroll to position [74, 0]
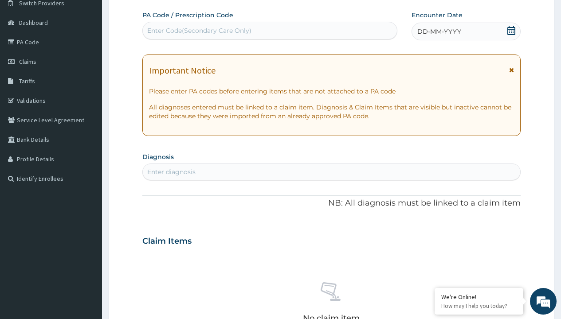
click at [438, 31] on span "DD-MM-YYYY" at bounding box center [439, 31] width 44 height 9
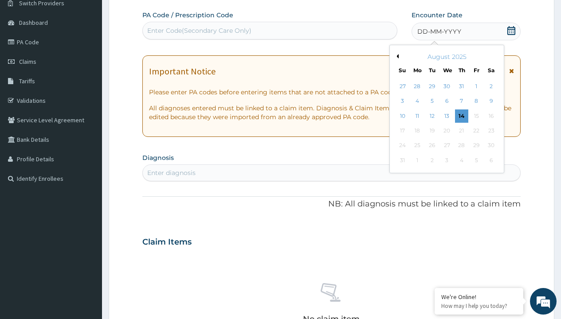
click at [396, 56] on button "Previous Month" at bounding box center [396, 56] width 4 height 4
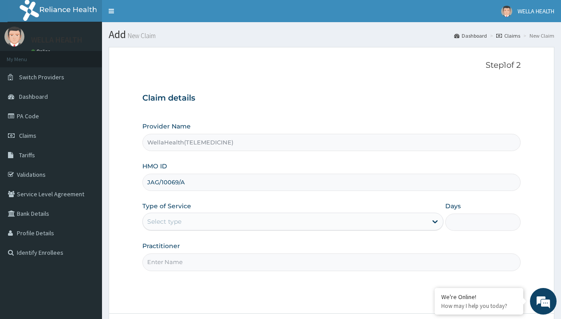
type input "JAG/10069/A"
type input "WellaHealth"
click at [164, 222] on div "Select type" at bounding box center [164, 221] width 34 height 9
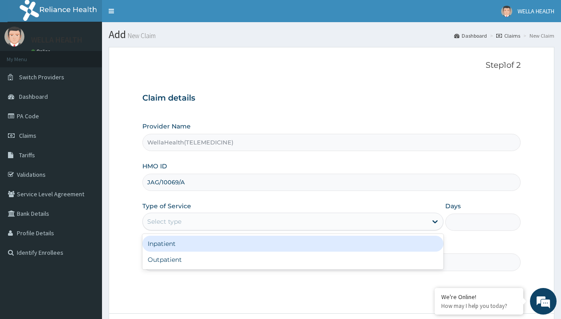
click at [293, 260] on div "Outpatient" at bounding box center [292, 260] width 301 height 16
type input "1"
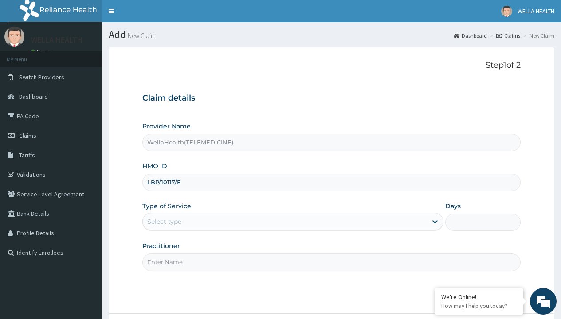
type input "LBP/10117/E"
type input "WellaHealth"
click at [164, 222] on div "Select type" at bounding box center [164, 221] width 34 height 9
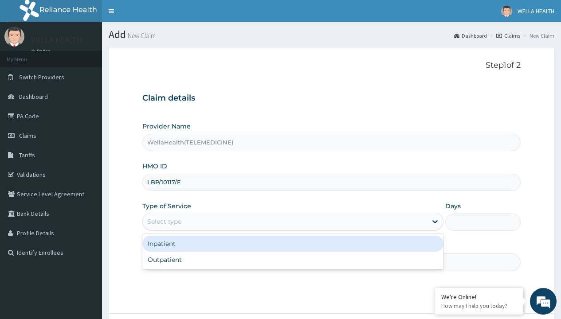
click at [293, 260] on div "Outpatient" at bounding box center [292, 260] width 301 height 16
type input "1"
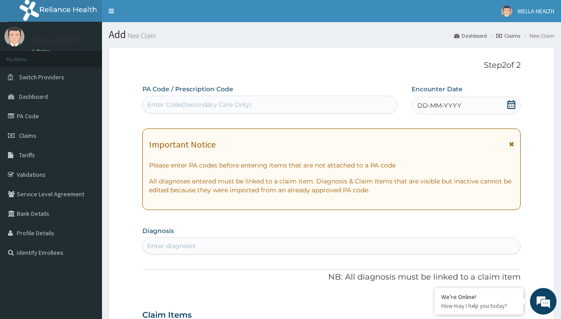
scroll to position [74, 0]
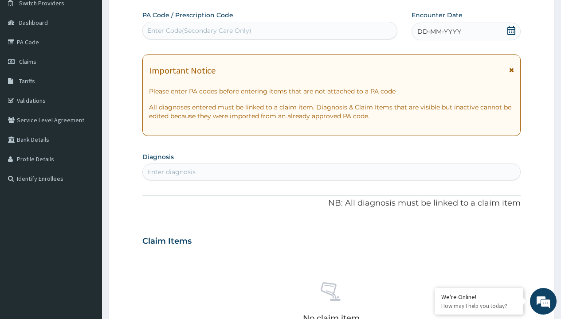
click at [438, 31] on span "DD-MM-YYYY" at bounding box center [439, 31] width 44 height 9
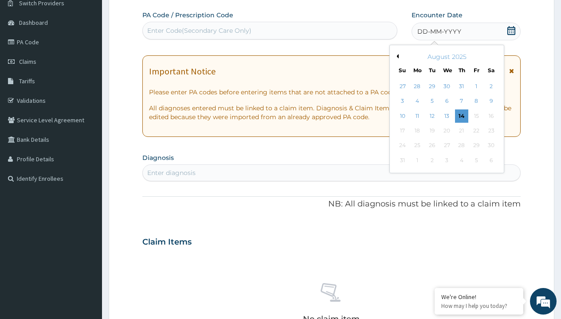
click at [396, 56] on button "Previous Month" at bounding box center [396, 56] width 4 height 4
click at [491, 101] on div "12" at bounding box center [490, 101] width 13 height 13
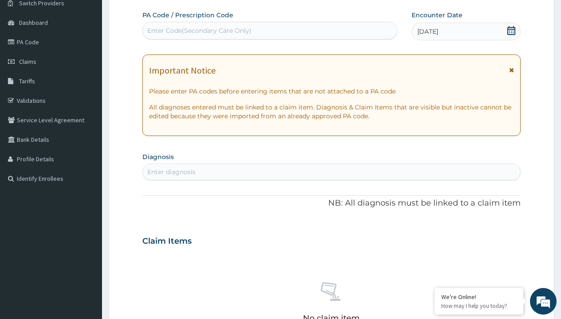
click at [199, 31] on div "Enter Code(Secondary Care Only)" at bounding box center [199, 30] width 104 height 9
type input "PR/A10941AA"
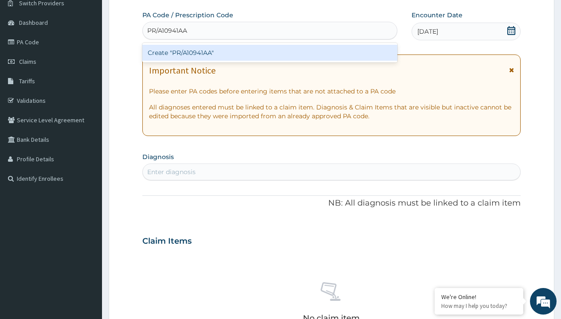
click at [270, 53] on div "Create "PR/A10941AA"" at bounding box center [269, 53] width 254 height 16
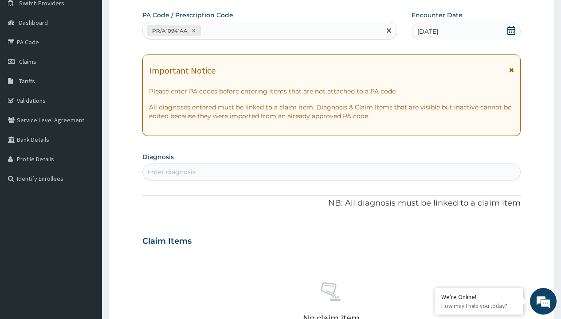
click at [171, 172] on div "Enter diagnosis" at bounding box center [171, 172] width 48 height 9
type input "prescription collected"
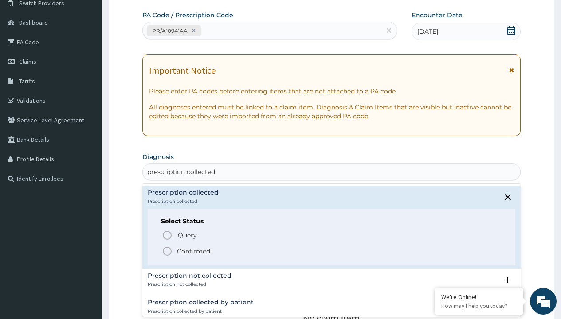
click at [193, 251] on p "Confirmed" at bounding box center [193, 251] width 33 height 9
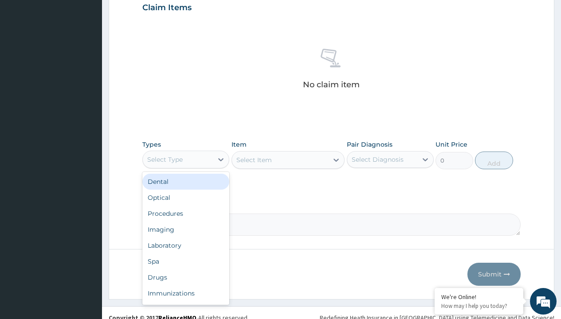
type input "procedures"
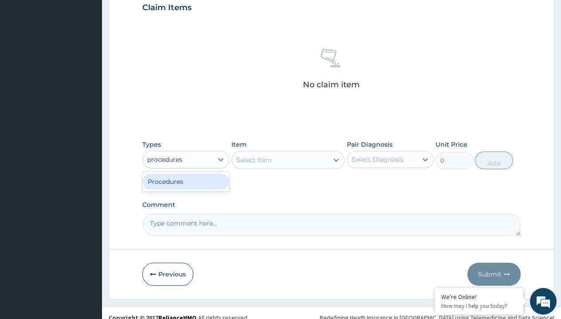
scroll to position [0, 0]
click at [186, 181] on div "Procedures" at bounding box center [185, 182] width 87 height 16
click at [254, 160] on div "Select Item" at bounding box center [253, 160] width 35 height 9
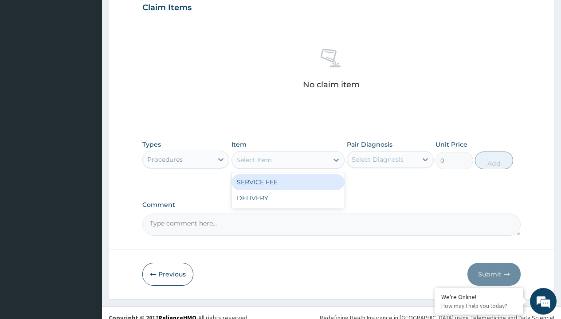
type input "service fee"
click at [288, 182] on div "SERVICE FEE" at bounding box center [288, 182] width 114 height 16
type input "100"
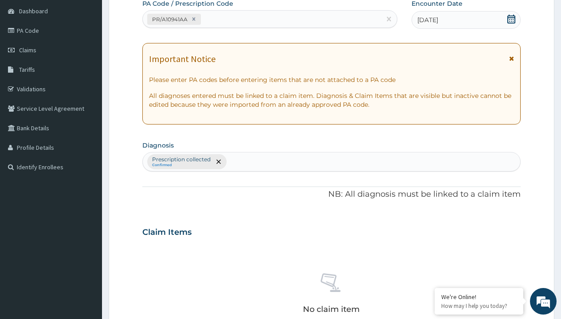
scroll to position [155, 0]
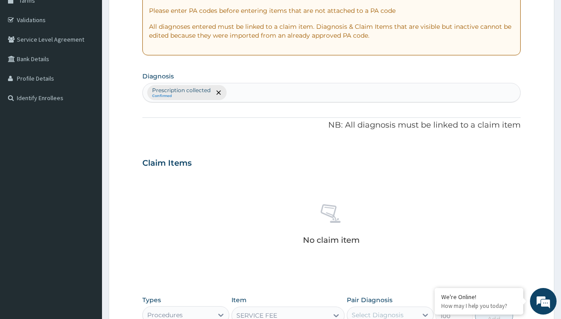
type input "prescription collected"
checkbox input "true"
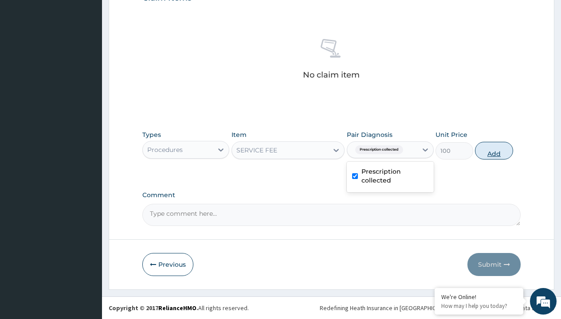
click at [494, 150] on button "Add" at bounding box center [494, 151] width 38 height 18
type input "0"
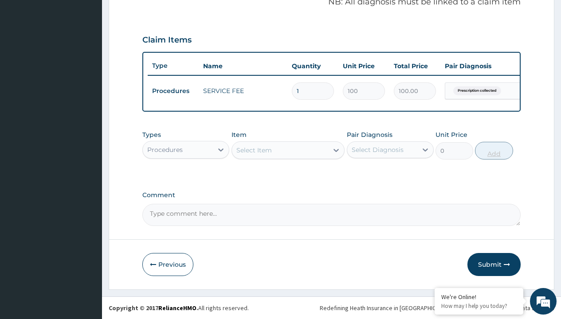
scroll to position [285, 0]
click at [165, 149] on div "Procedures" at bounding box center [164, 149] width 35 height 9
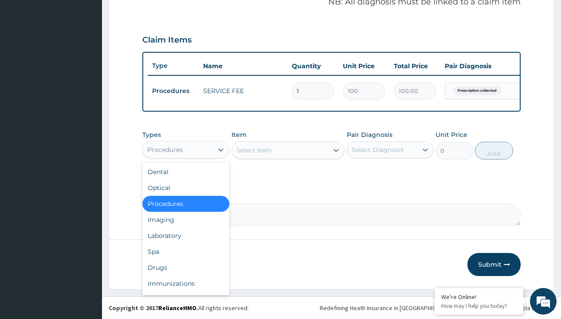
type input "drugs"
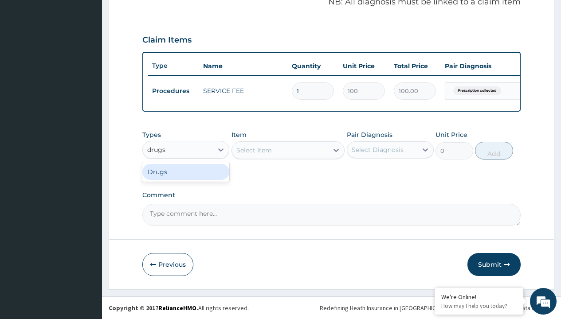
click at [186, 172] on div "Drugs" at bounding box center [185, 172] width 87 height 16
click at [254, 150] on div "Select Item" at bounding box center [253, 150] width 35 height 9
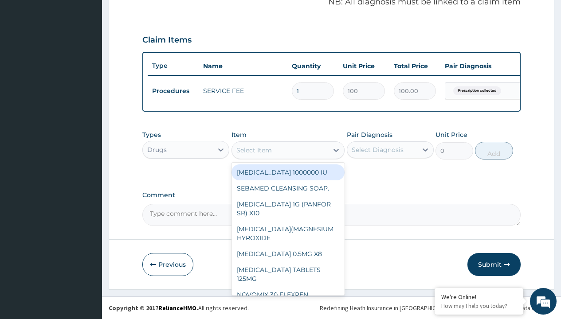
type input "[MEDICAL_DATA] + [MEDICAL_DATA] 20/120 lumartem x24"
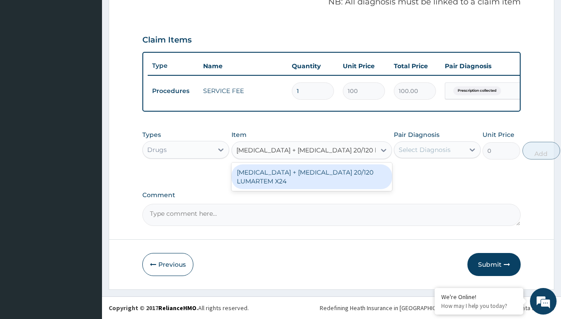
click at [311, 176] on div "[MEDICAL_DATA] + [MEDICAL_DATA] 20/120 LUMARTEM X24" at bounding box center [311, 176] width 160 height 25
type input "121.9000015258789"
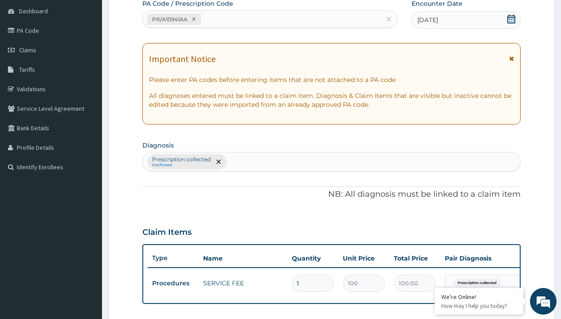
type input "prescription collected"
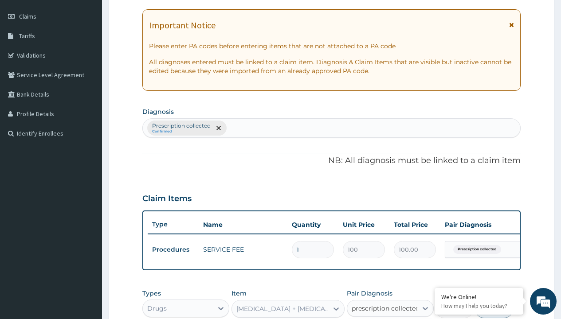
checkbox input "true"
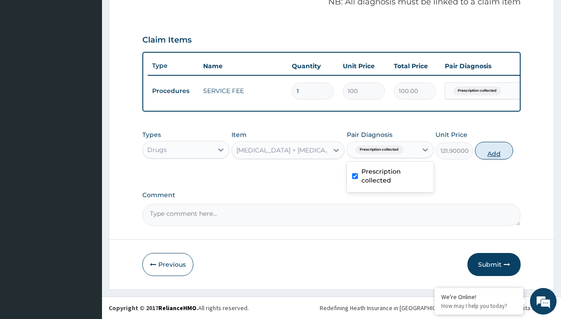
click at [494, 150] on button "Add" at bounding box center [494, 151] width 38 height 18
type input "0"
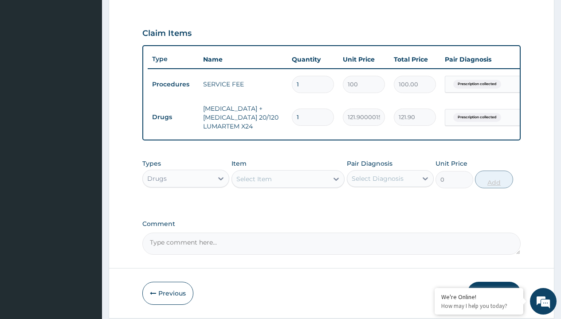
type input "12"
type input "1462.80"
type input "12"
click at [173, 117] on td "Drugs" at bounding box center [173, 117] width 51 height 16
type input "drugs"
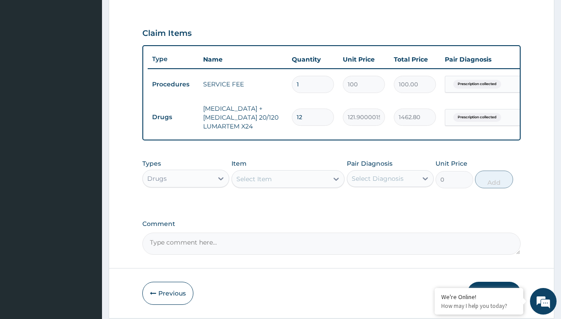
scroll to position [0, 0]
click at [186, 207] on div "Drugs" at bounding box center [185, 201] width 87 height 16
click at [254, 184] on div "Select Item" at bounding box center [253, 179] width 35 height 9
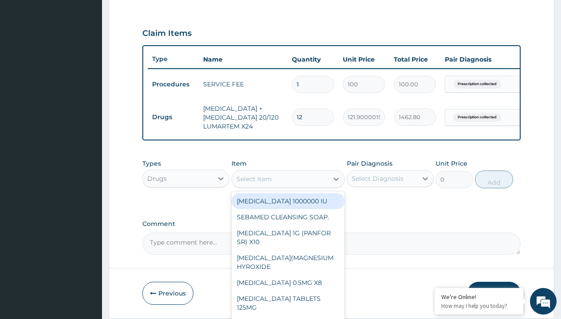
type input "[MEDICAL_DATA] syrup emzor/[PERSON_NAME]"
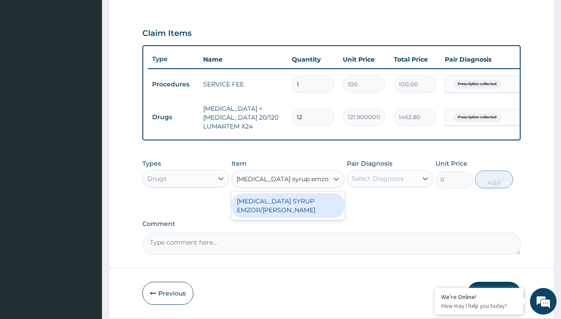
click at [288, 212] on div "[MEDICAL_DATA] SYRUP EMZOR/[PERSON_NAME]" at bounding box center [288, 205] width 114 height 25
type input "1214.099975585938"
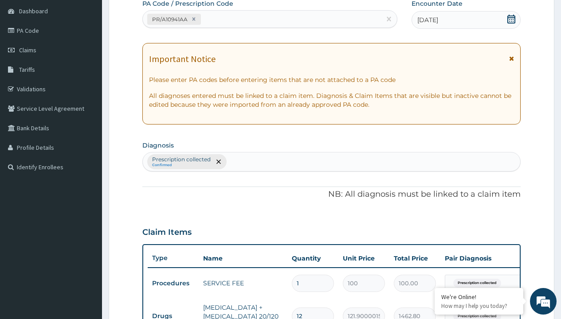
type input "prescription collected"
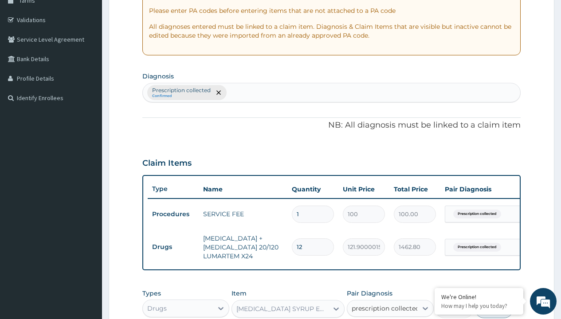
checkbox input "true"
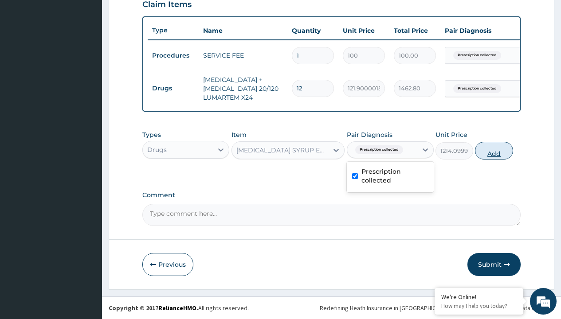
click at [494, 150] on button "Add" at bounding box center [494, 151] width 38 height 18
type input "0"
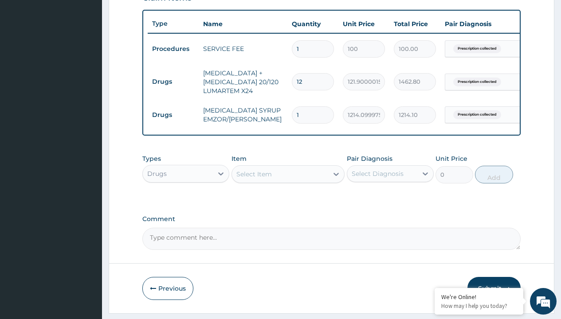
click at [173, 82] on td "Drugs" at bounding box center [173, 82] width 51 height 16
type input "drugs"
click at [186, 202] on div "Drugs" at bounding box center [185, 196] width 87 height 16
click at [254, 179] on div "Select Item" at bounding box center [253, 174] width 35 height 9
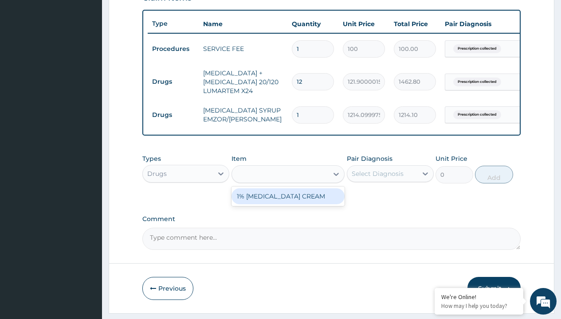
type input "1% hydrocortisone cream"
click at [288, 203] on div "1% HYDROCORTISONE CREAM" at bounding box center [288, 196] width 114 height 16
type input "2925"
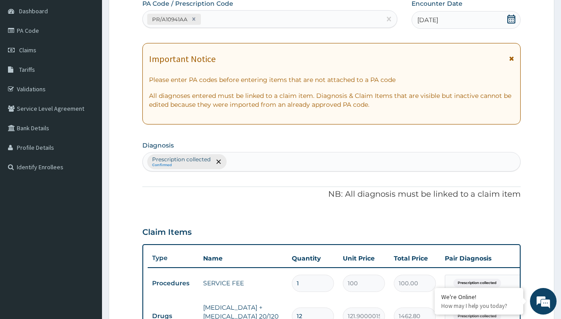
scroll to position [185, 0]
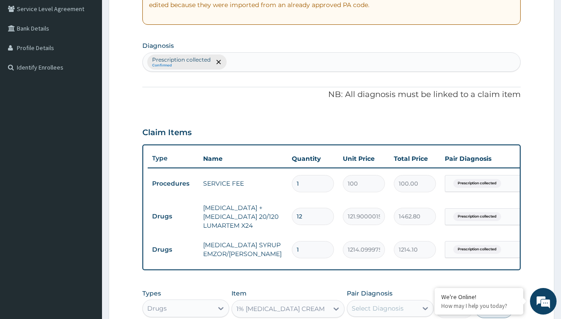
type input "prescription collected"
checkbox input "true"
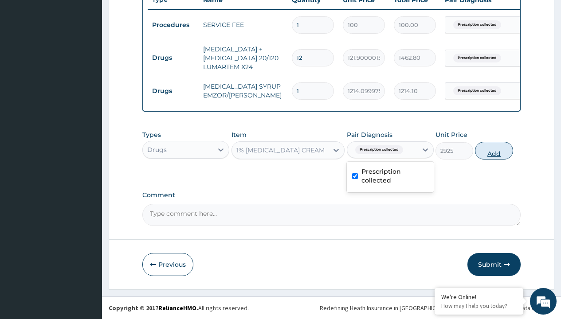
click at [494, 150] on button "Add" at bounding box center [494, 151] width 38 height 18
type input "0"
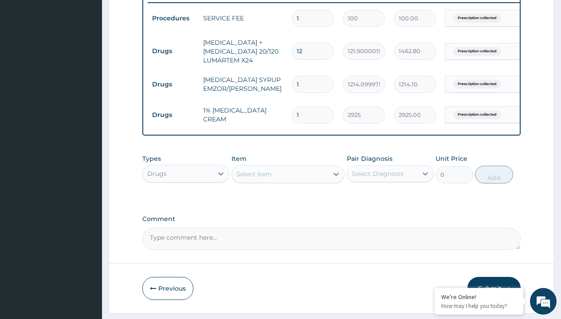
click at [173, 51] on td "Drugs" at bounding box center [173, 51] width 51 height 16
type input "drugs"
click at [186, 202] on div "Drugs" at bounding box center [185, 196] width 87 height 16
click at [254, 179] on div "Select Item" at bounding box center [253, 174] width 35 height 9
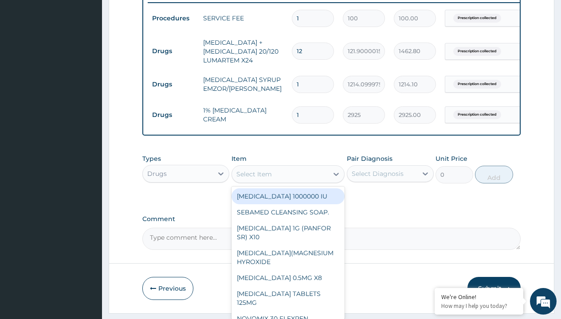
type input "cetirizine syrup"
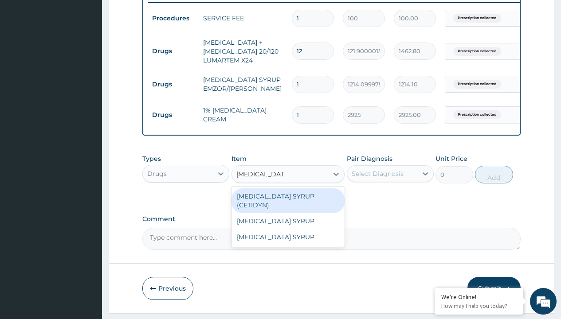
click at [288, 203] on div "CETIRIZINE SYRUP (CETIDYN)" at bounding box center [288, 200] width 114 height 25
type input "2200"
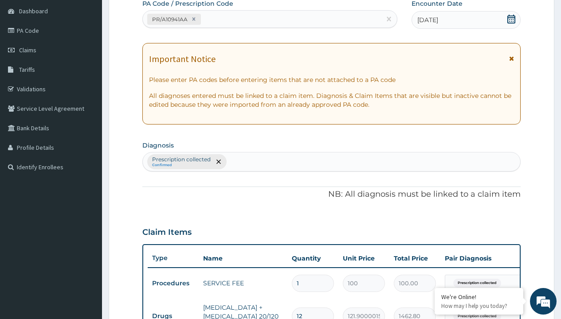
type input "prescription collected"
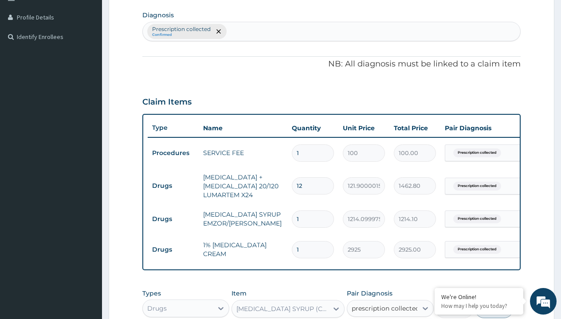
scroll to position [0, 0]
checkbox input "true"
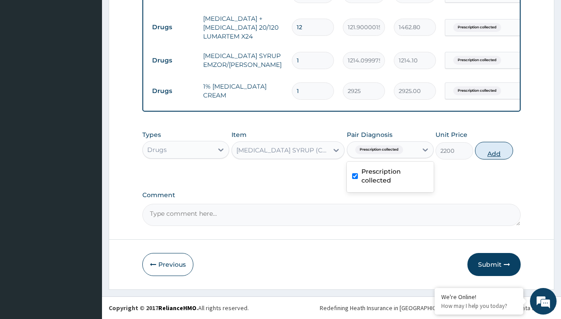
click at [494, 150] on button "Add" at bounding box center [494, 151] width 38 height 18
type input "0"
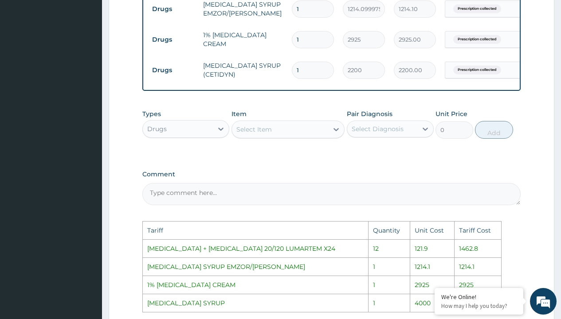
scroll to position [427, 0]
click at [274, 135] on div "Select Item" at bounding box center [280, 129] width 97 height 14
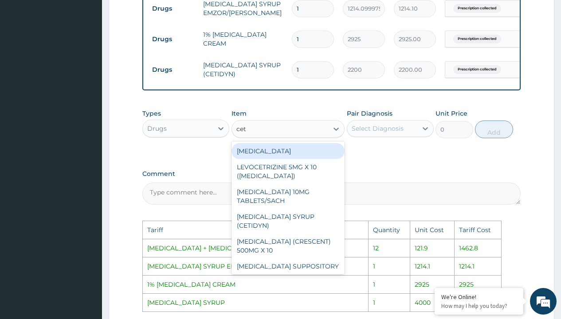
type input "ceti"
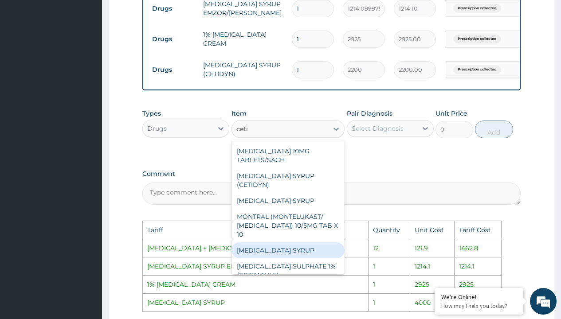
click at [288, 251] on div "CETIRIZINE SYRUP" at bounding box center [288, 251] width 114 height 16
type input "4000"
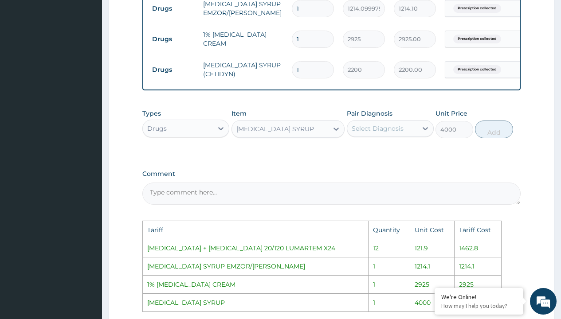
click at [400, 129] on div "Select Diagnosis" at bounding box center [382, 128] width 70 height 14
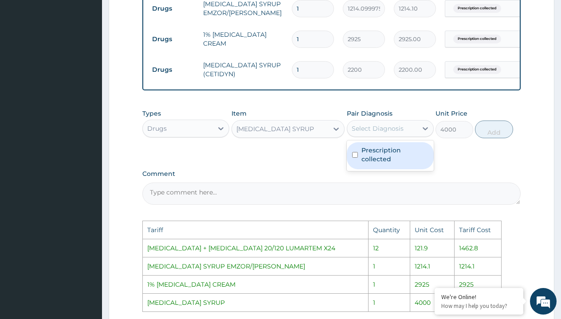
click at [410, 159] on label "Prescription collected" at bounding box center [394, 155] width 67 height 18
checkbox input "true"
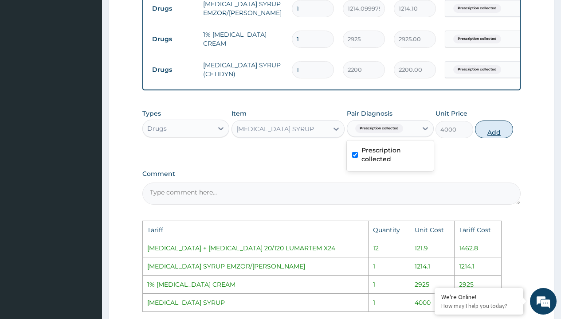
click at [500, 134] on button "Add" at bounding box center [494, 130] width 38 height 18
type input "0"
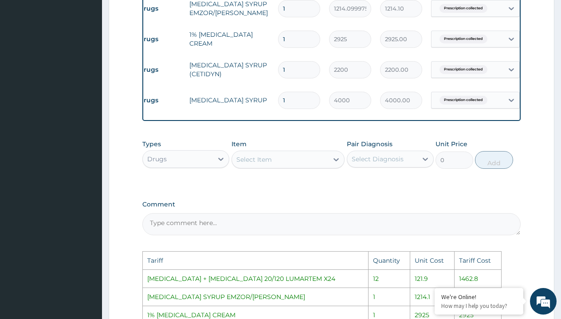
scroll to position [0, 67]
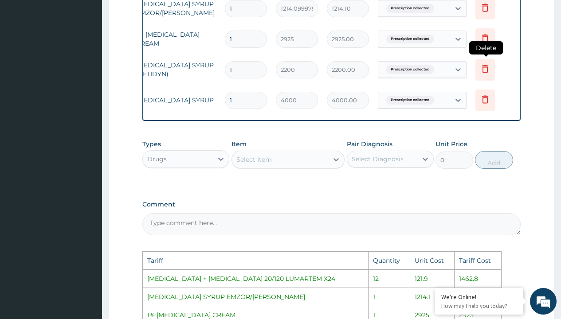
click at [482, 76] on icon at bounding box center [485, 70] width 20 height 22
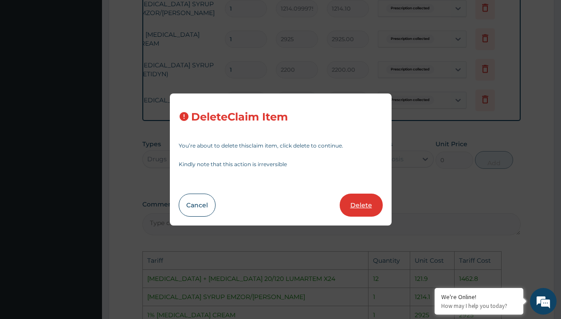
click at [363, 203] on button "Delete" at bounding box center [361, 205] width 43 height 23
type input "4000"
type input "4000.00"
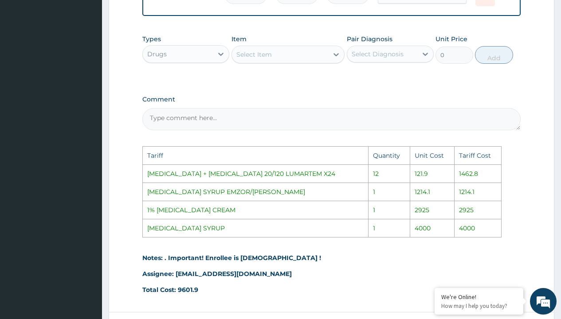
scroll to position [580, 0]
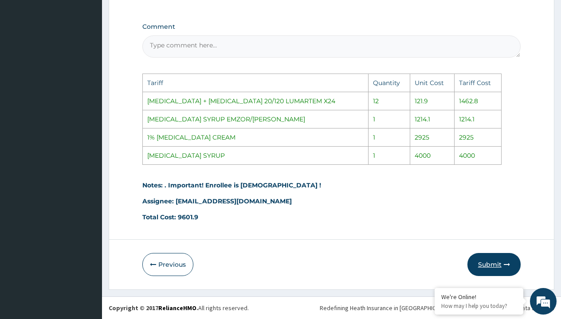
click at [491, 260] on button "Submit" at bounding box center [493, 264] width 53 height 23
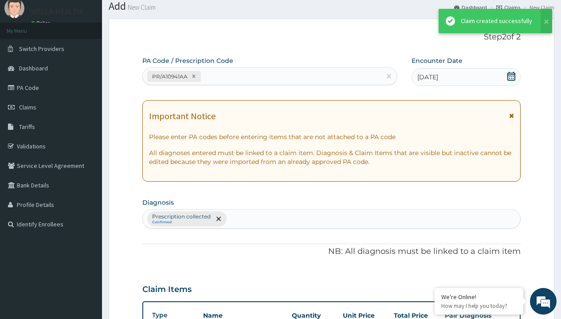
scroll to position [412, 0]
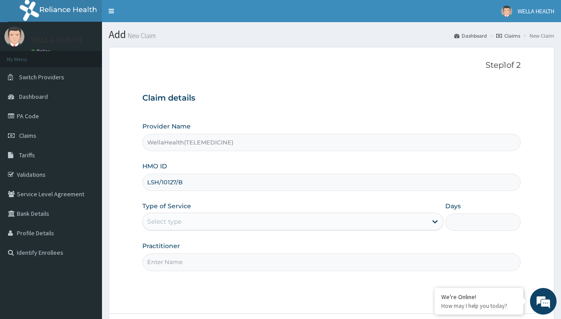
type input "LSH/10127/B"
type input "WellaHealth"
click at [164, 222] on div "Select type" at bounding box center [164, 221] width 34 height 9
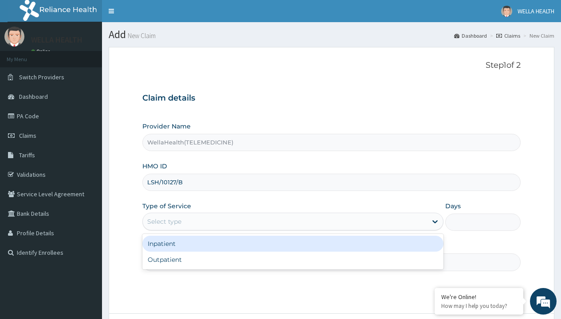
click at [293, 260] on div "Outpatient" at bounding box center [292, 260] width 301 height 16
type input "1"
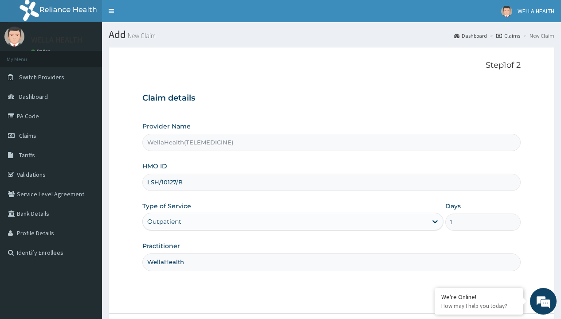
type input "LSH/10127/D"
type input "WellaHealth"
click at [164, 222] on div "Select type" at bounding box center [164, 221] width 34 height 9
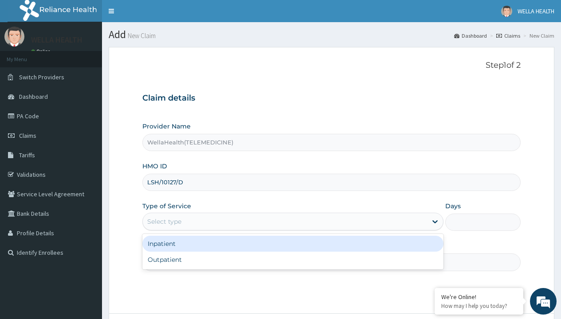
click at [293, 260] on div "Outpatient" at bounding box center [292, 260] width 301 height 16
type input "1"
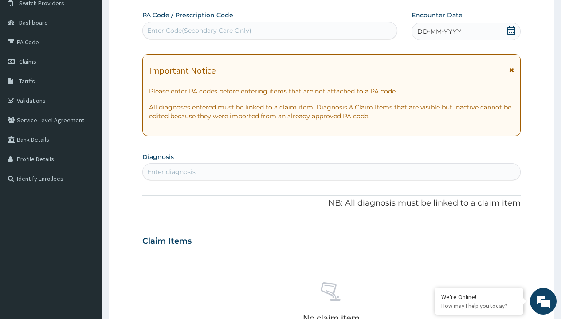
click at [438, 31] on span "DD-MM-YYYY" at bounding box center [439, 31] width 44 height 9
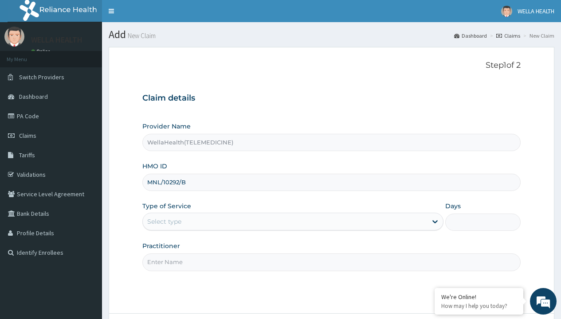
type input "MNL/10292/B"
type input "WellaHealth"
click at [164, 222] on div "Select type" at bounding box center [164, 221] width 34 height 9
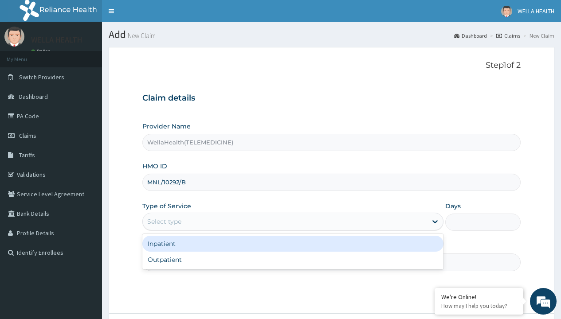
click at [293, 260] on div "Outpatient" at bounding box center [292, 260] width 301 height 16
type input "1"
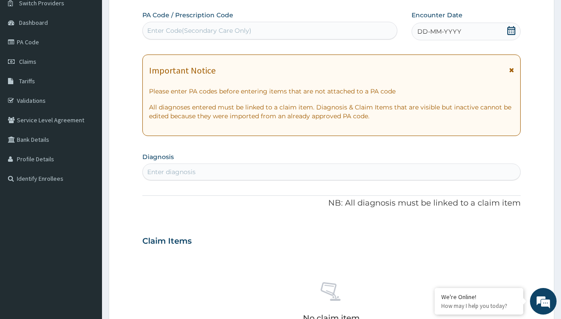
click at [438, 31] on span "DD-MM-YYYY" at bounding box center [439, 31] width 44 height 9
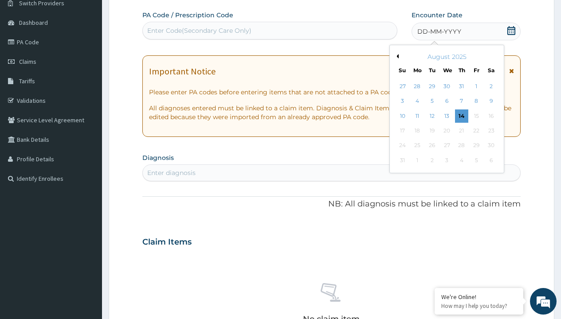
scroll to position [0, 0]
click at [396, 56] on button "Previous Month" at bounding box center [396, 56] width 4 height 4
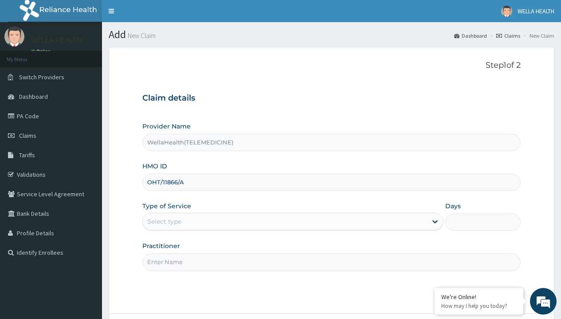
type input "OHT/11866/A"
type input "WellaHealth"
click at [164, 222] on div "Select type" at bounding box center [164, 221] width 34 height 9
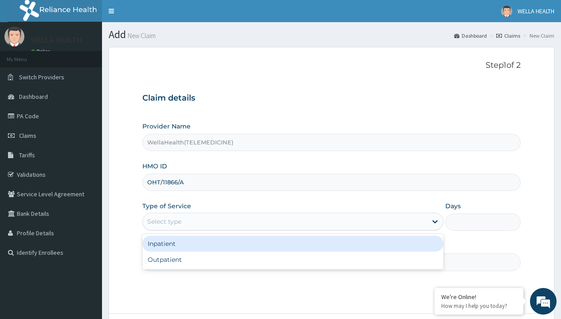
click at [293, 260] on div "Outpatient" at bounding box center [292, 260] width 301 height 16
type input "1"
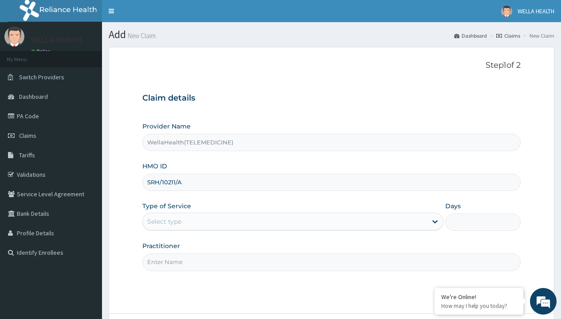
type input "SRH/10211/A"
type input "WellaHealth"
click at [164, 222] on div "Select type" at bounding box center [164, 221] width 34 height 9
type input "VGG/10050/B"
type input "WellaHealth"
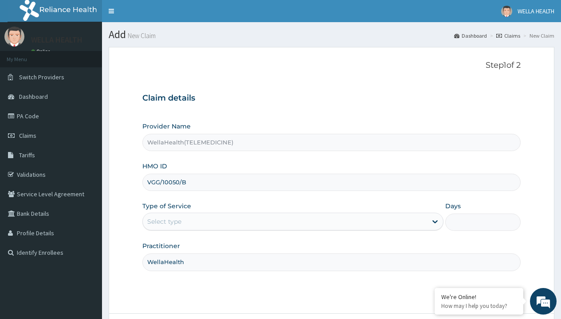
click at [164, 222] on div "Select type" at bounding box center [164, 221] width 34 height 9
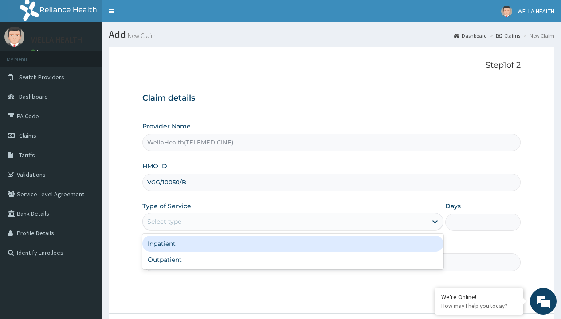
click at [293, 260] on div "Outpatient" at bounding box center [292, 260] width 301 height 16
type input "1"
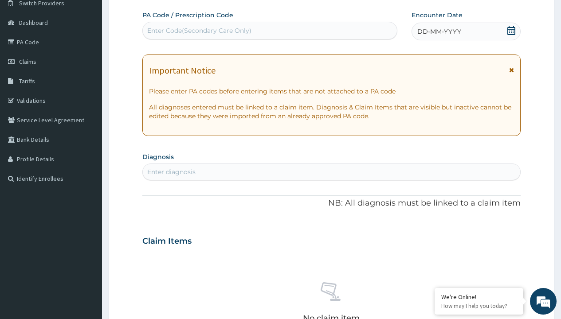
click at [438, 31] on span "DD-MM-YYYY" at bounding box center [439, 31] width 44 height 9
